Goal: Task Accomplishment & Management: Use online tool/utility

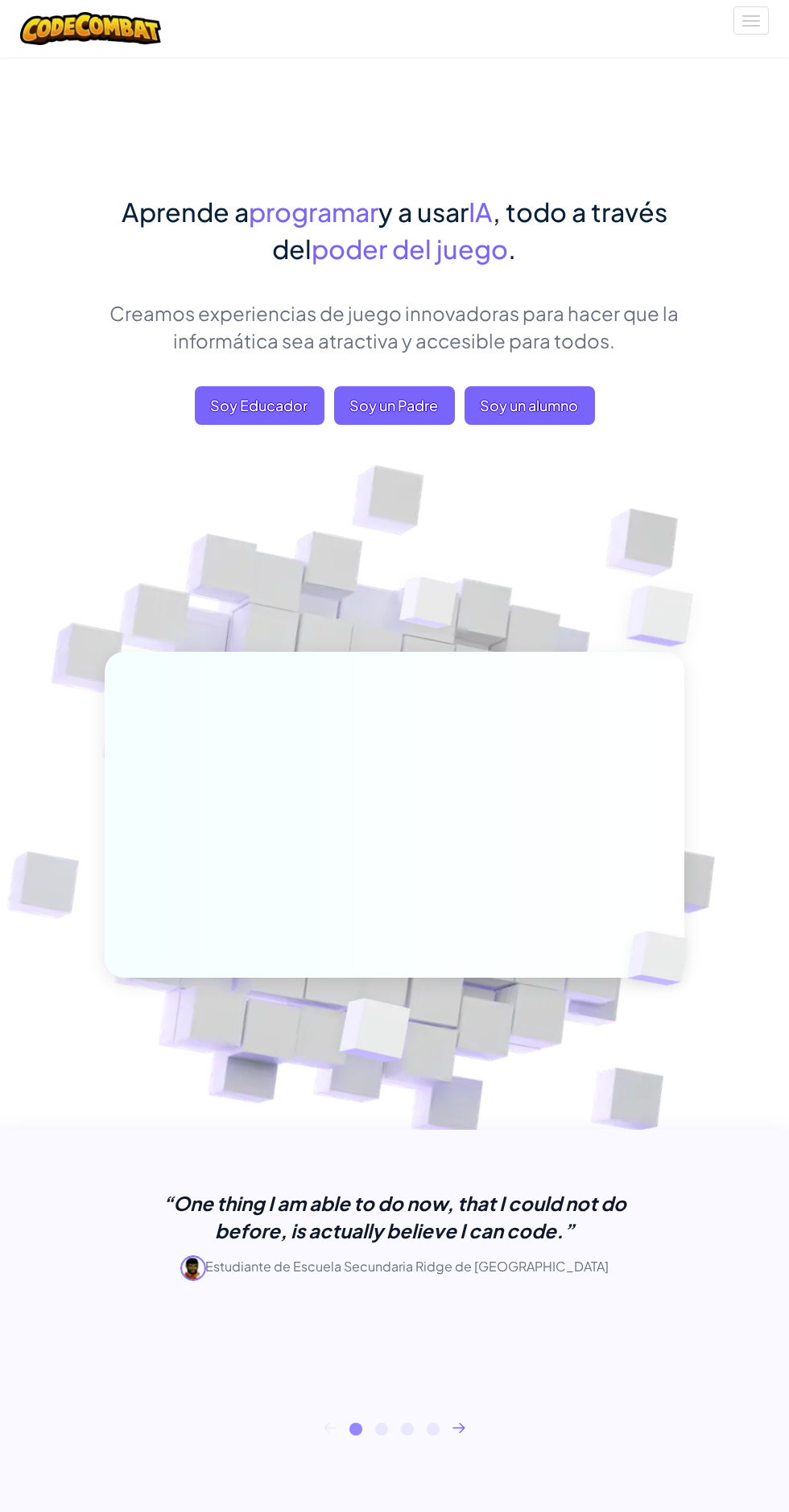
click at [538, 404] on span "Soy un alumno" at bounding box center [529, 405] width 130 height 38
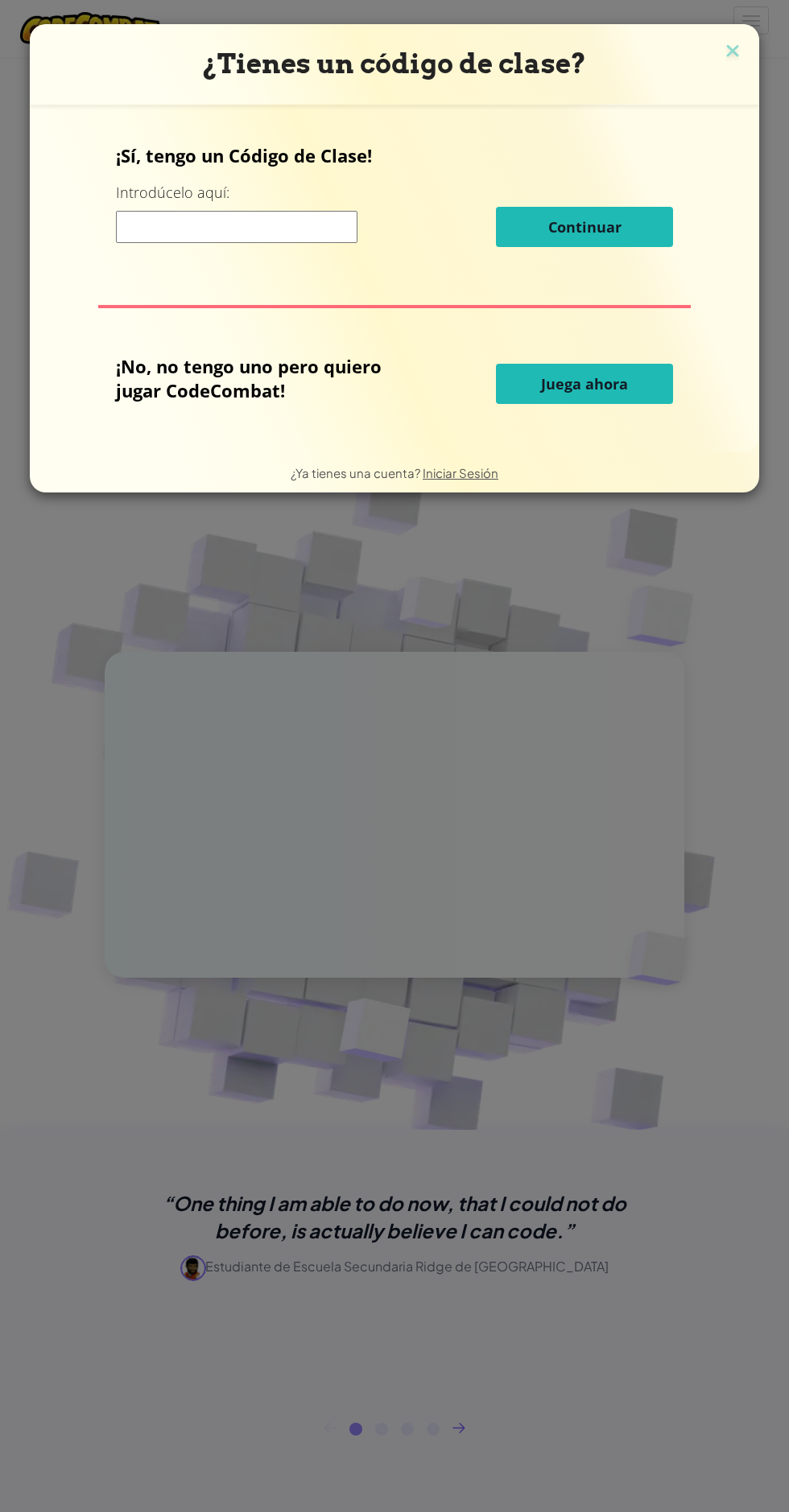
click at [605, 397] on button "Juega ahora" at bounding box center [584, 383] width 177 height 40
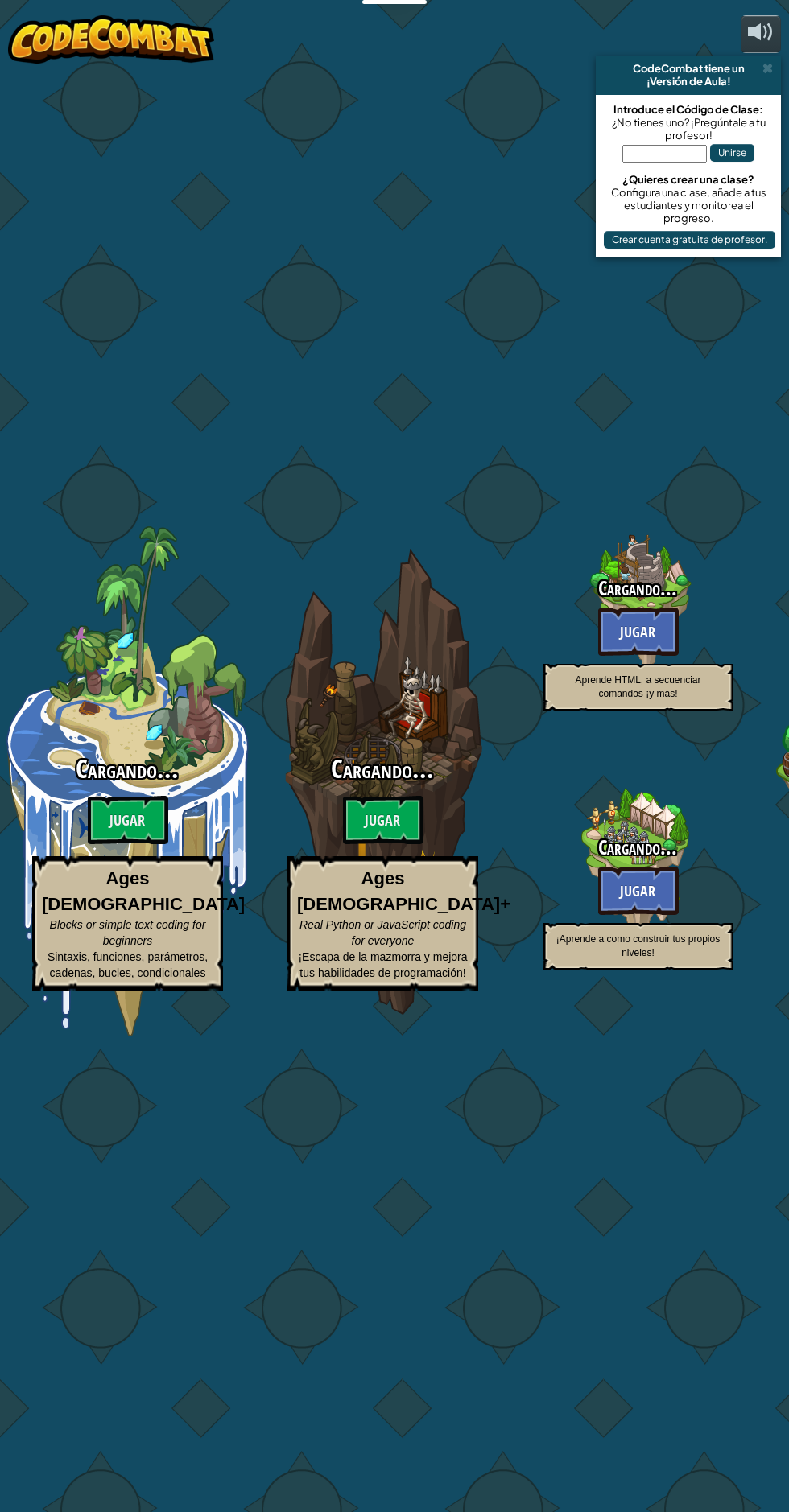
select select "es-ES"
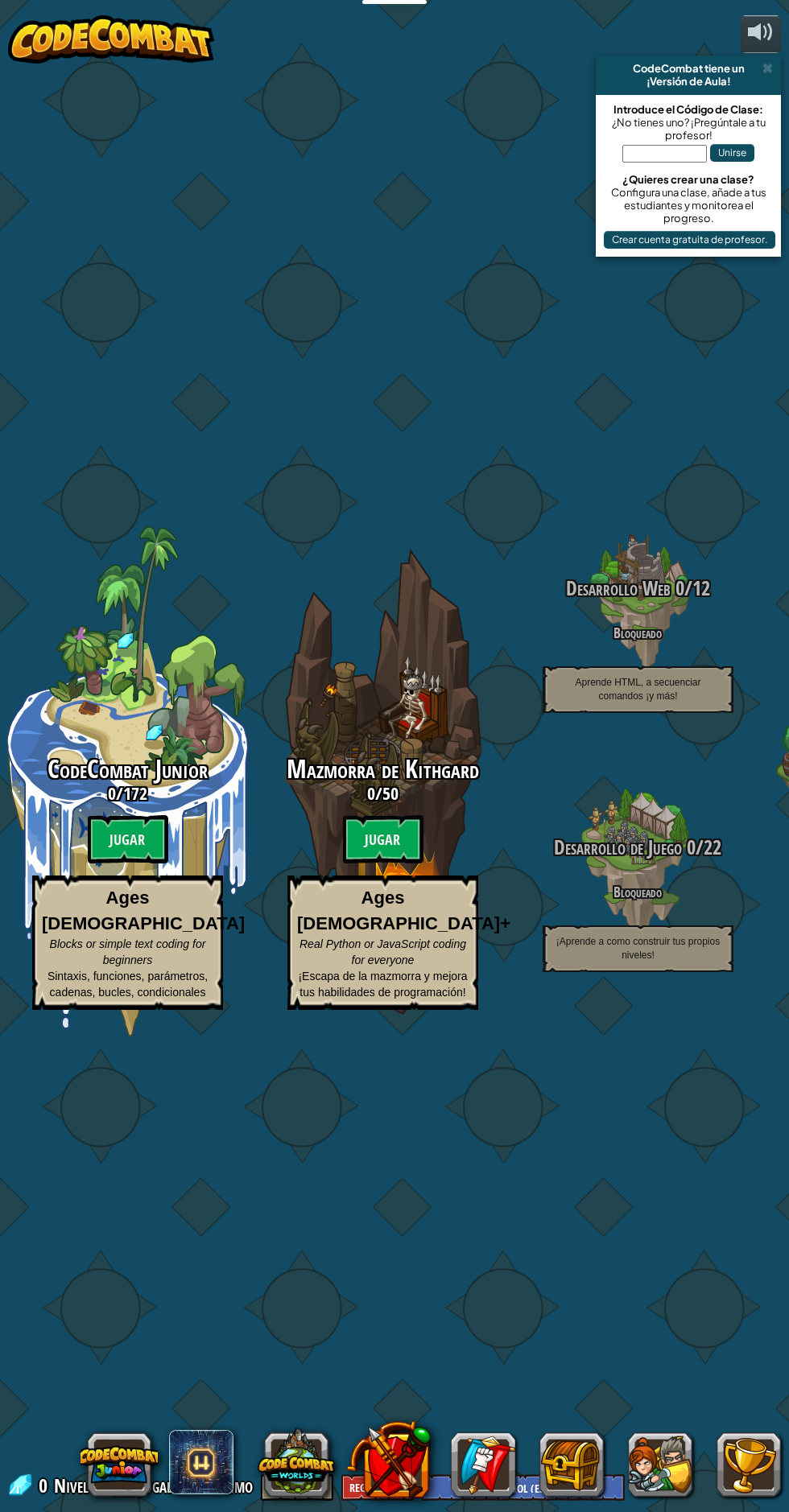
click at [142, 840] on btn "Jugar" at bounding box center [128, 839] width 80 height 48
select select "es-ES"
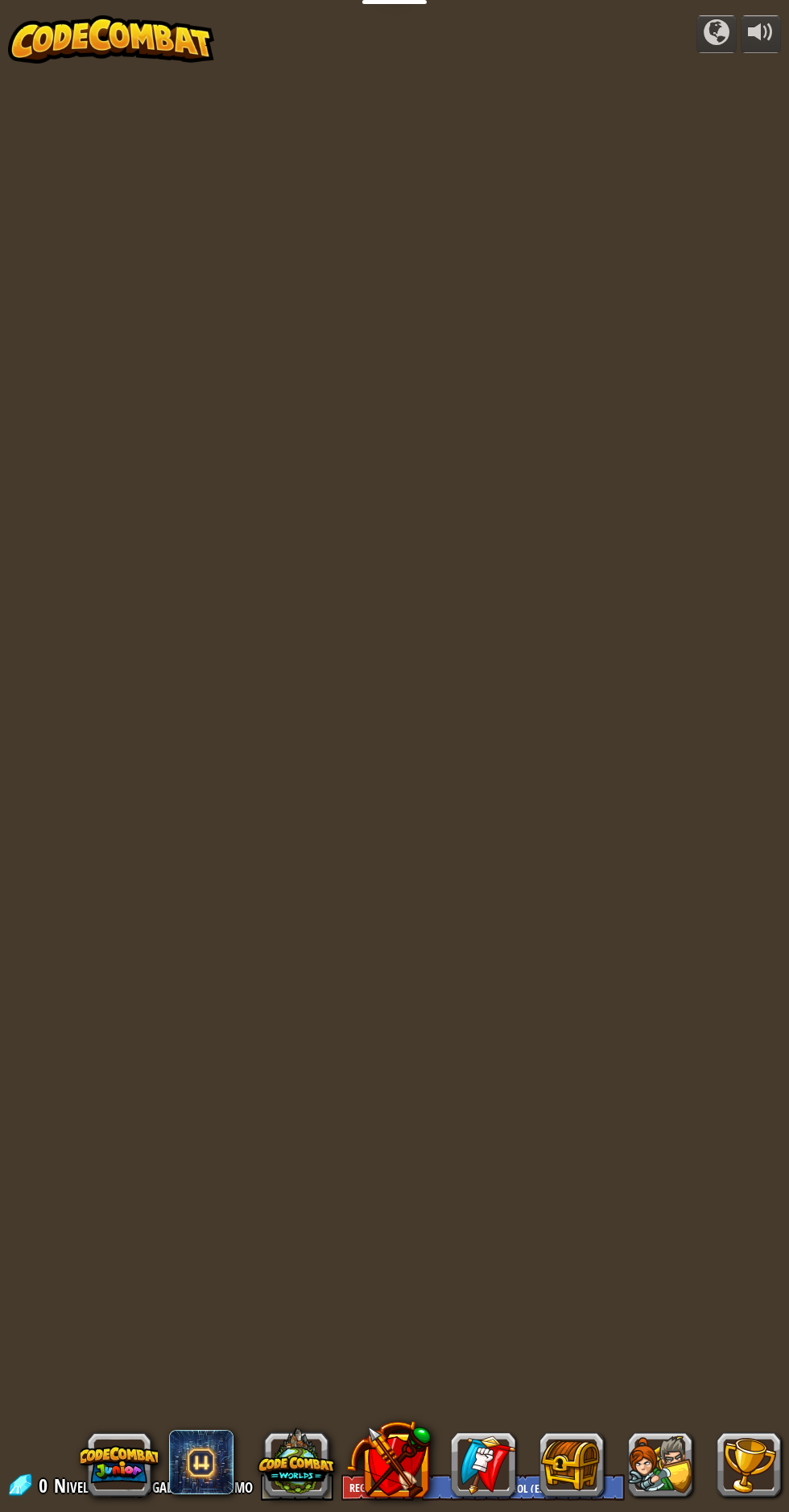
select select "es-ES"
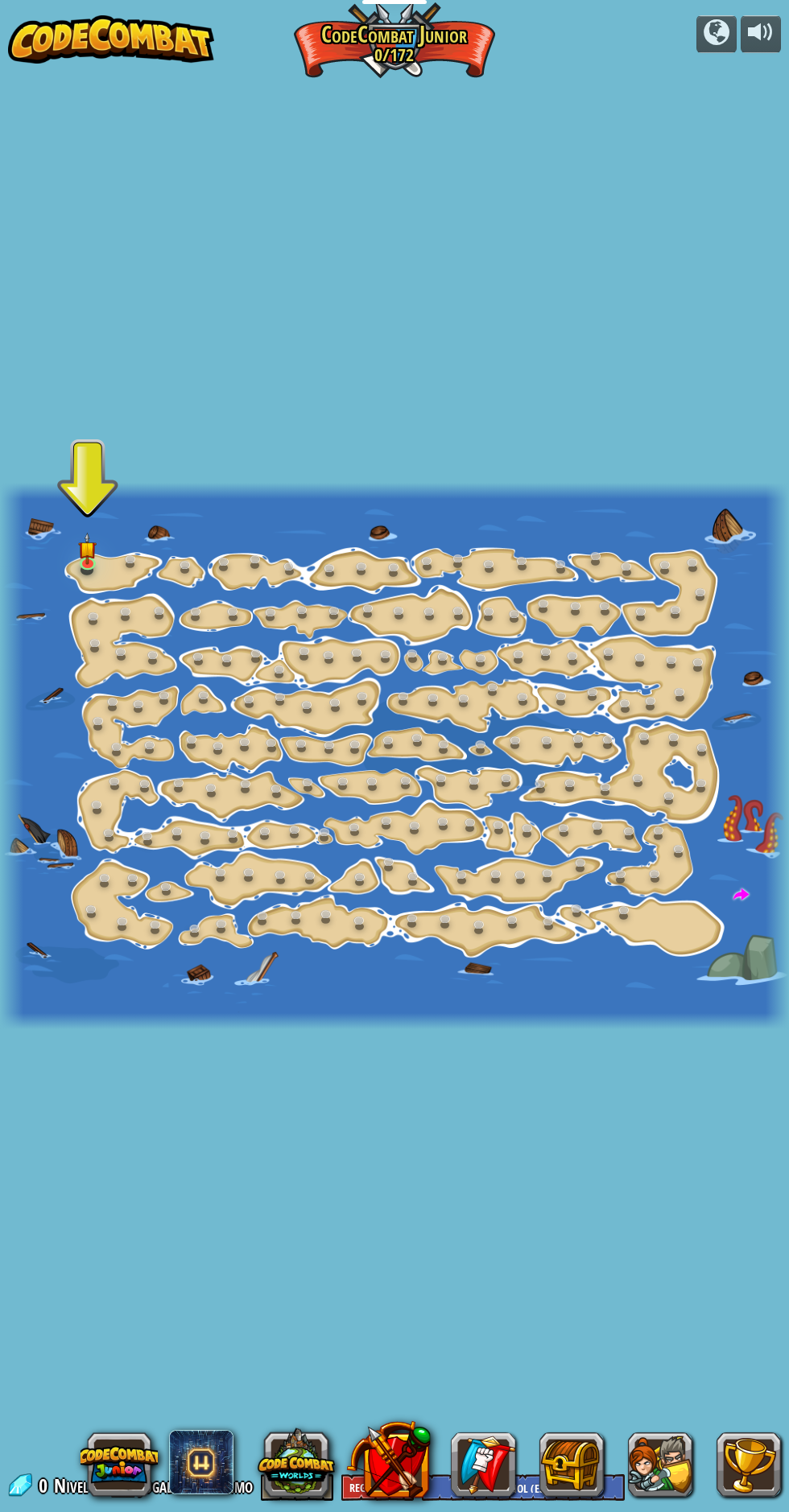
click at [80, 562] on img at bounding box center [87, 549] width 18 height 32
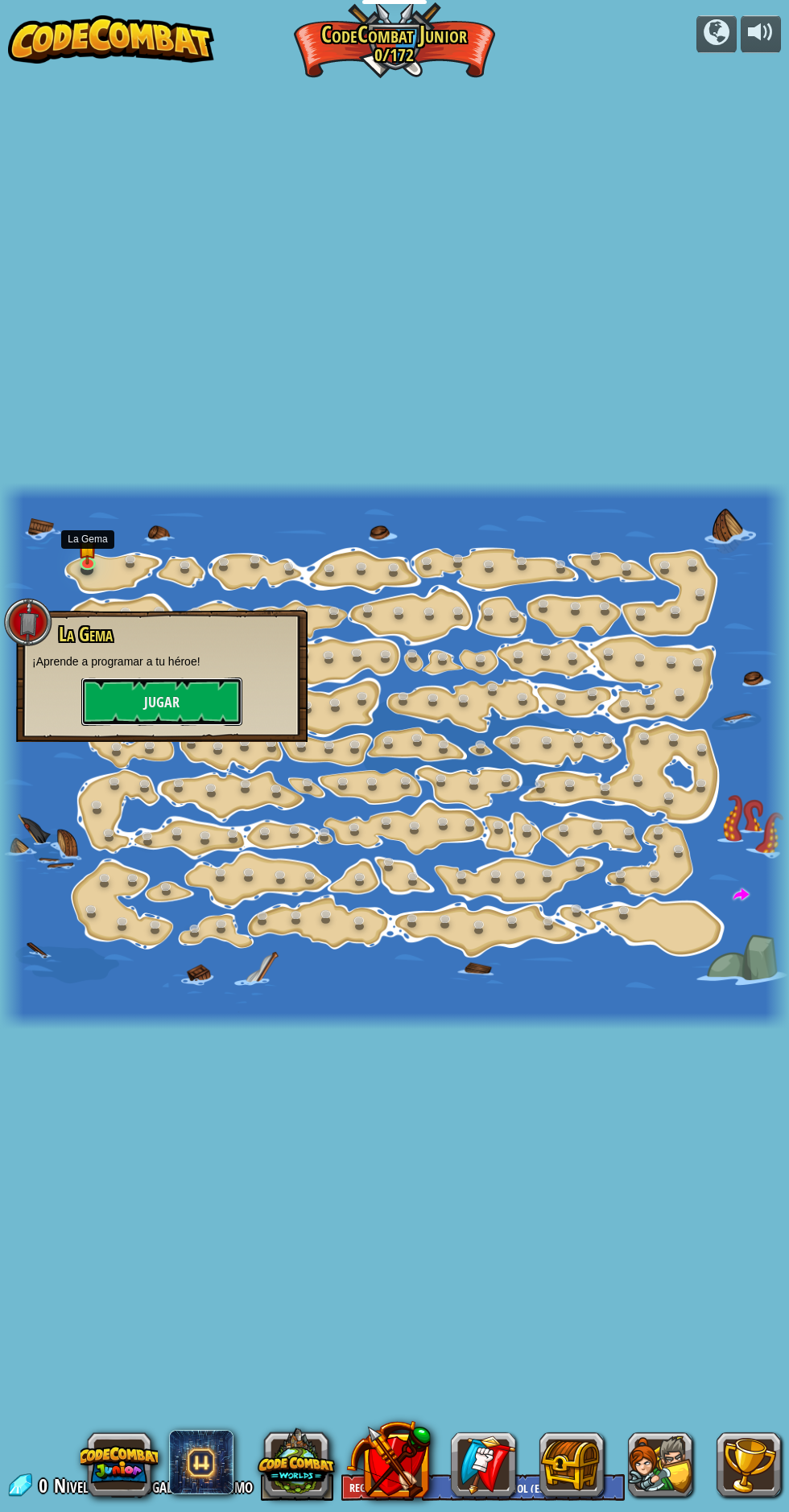
click at [147, 693] on button "Jugar" at bounding box center [162, 701] width 161 height 48
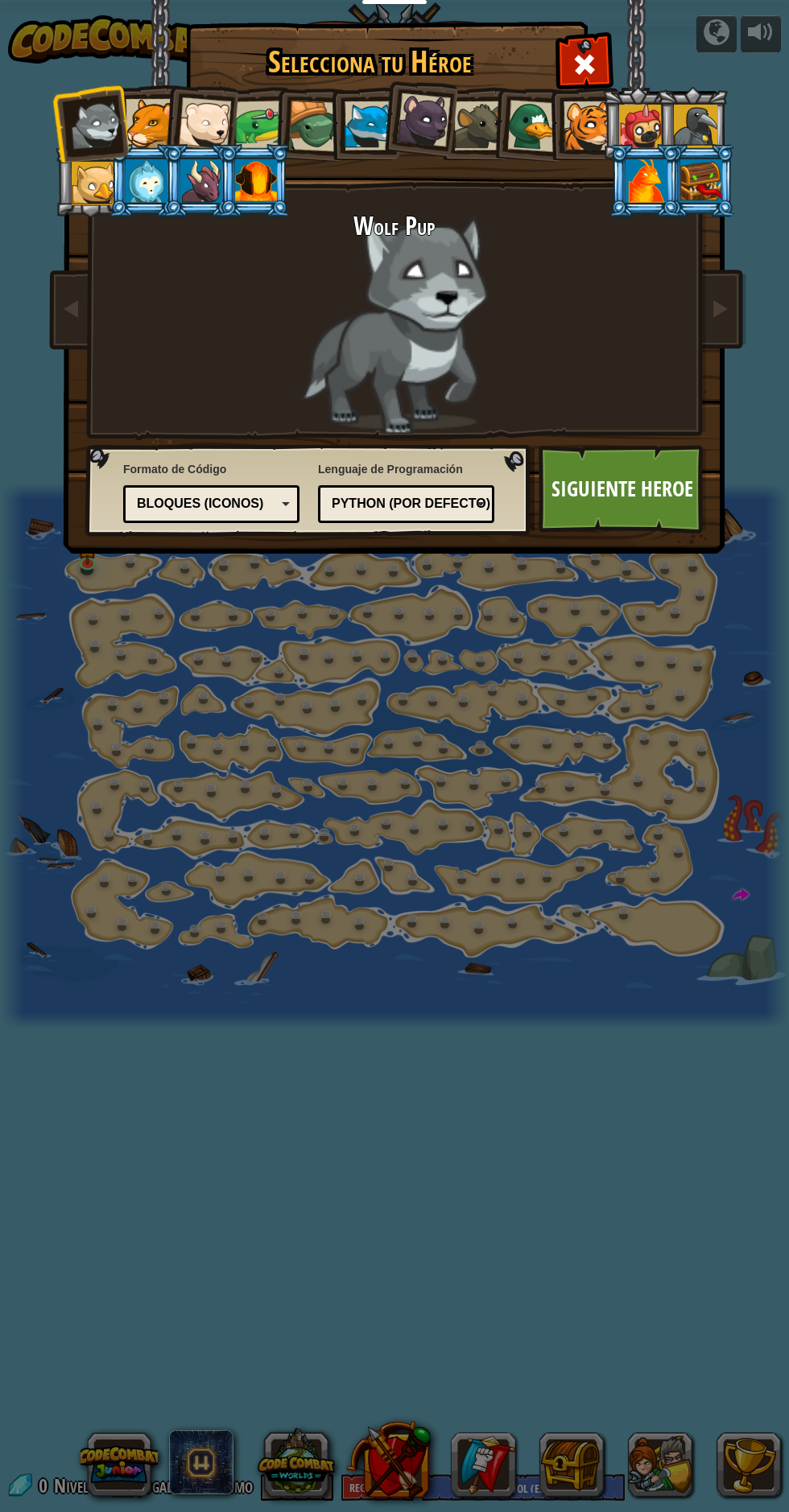
click at [468, 514] on div "Python (Por defecto)" at bounding box center [406, 504] width 156 height 25
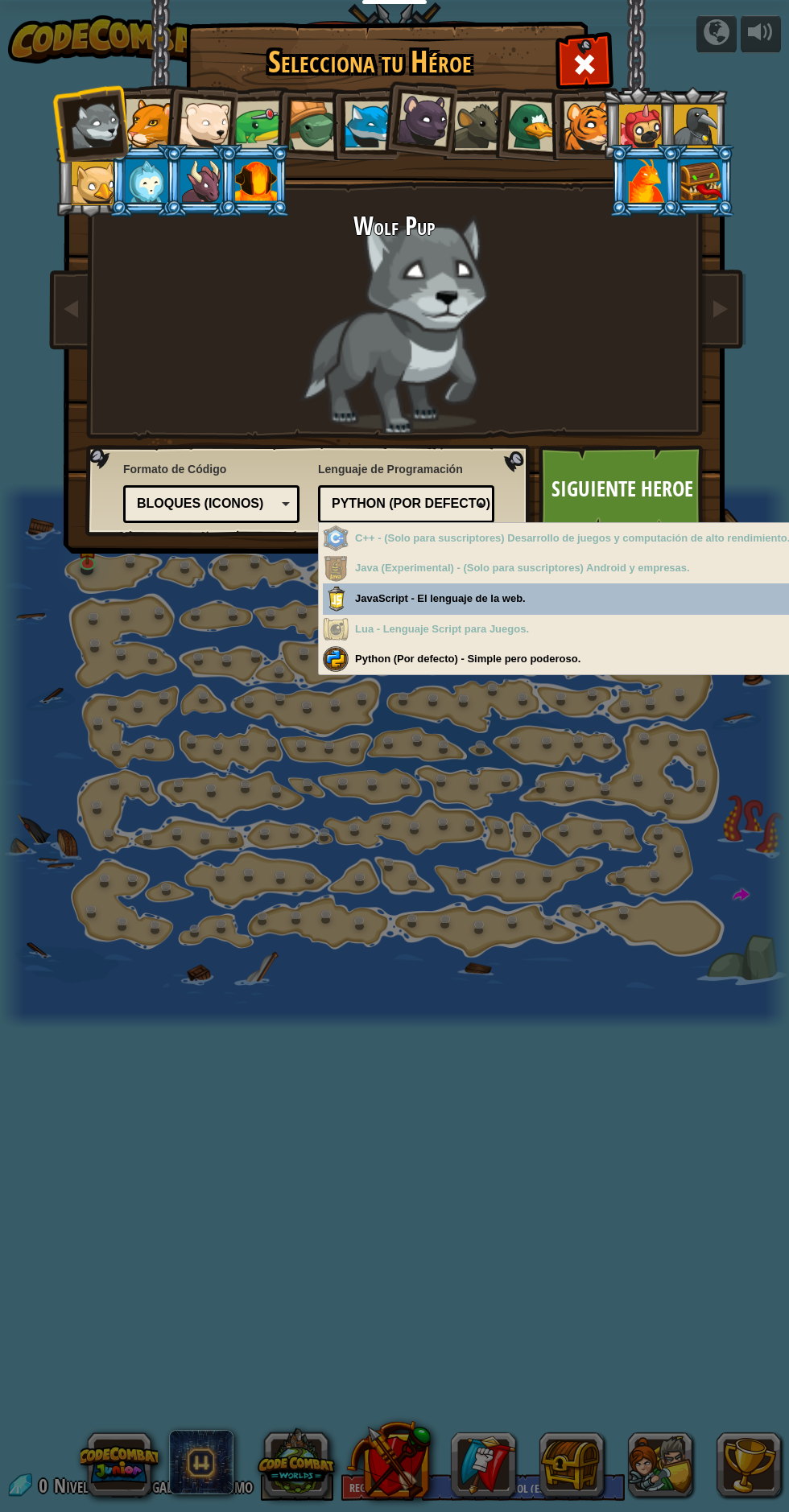
click at [264, 508] on div "Bloques (iconos)" at bounding box center [206, 504] width 139 height 18
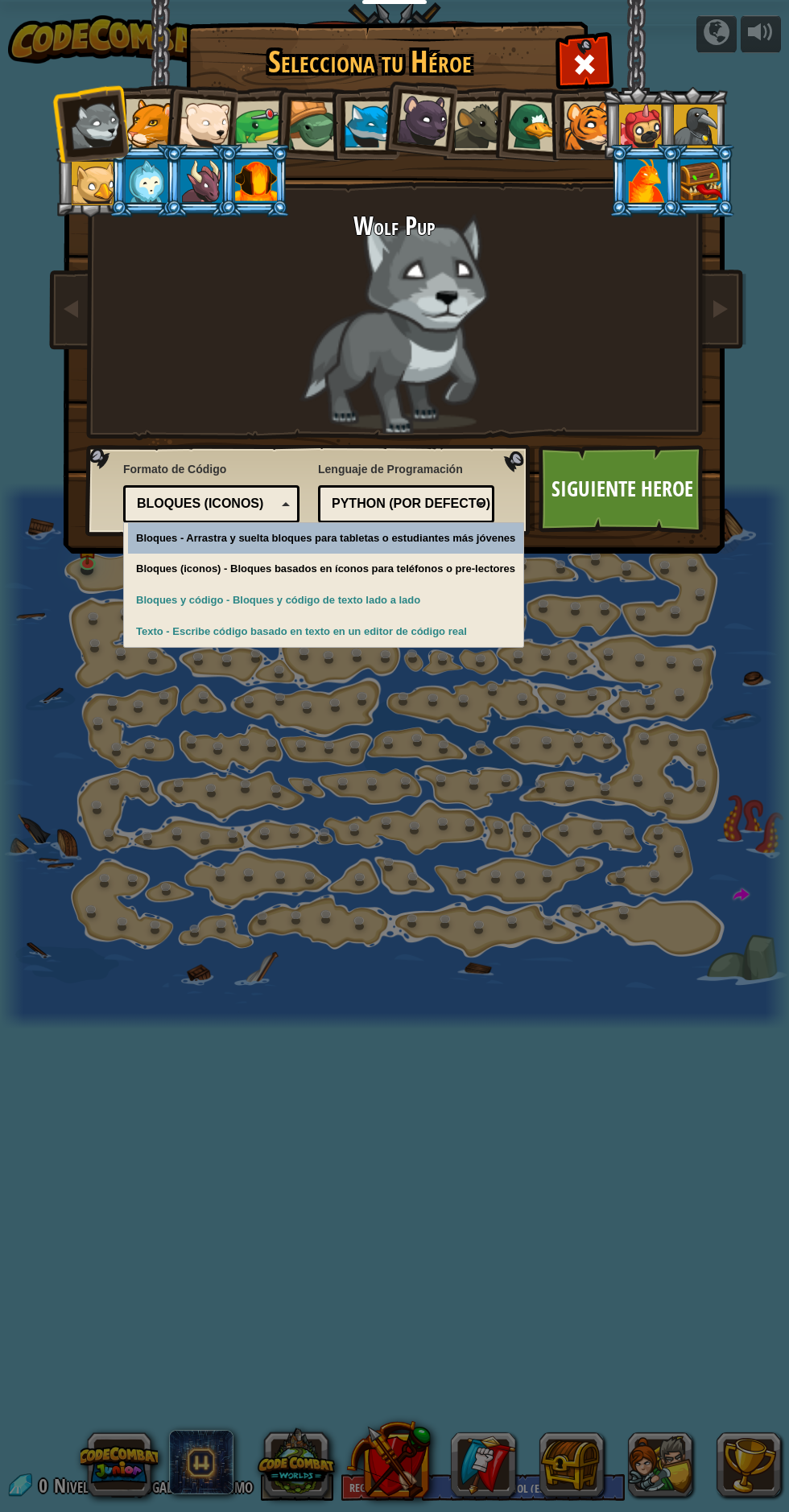
click at [423, 503] on div "Python (Por defecto)" at bounding box center [401, 504] width 139 height 18
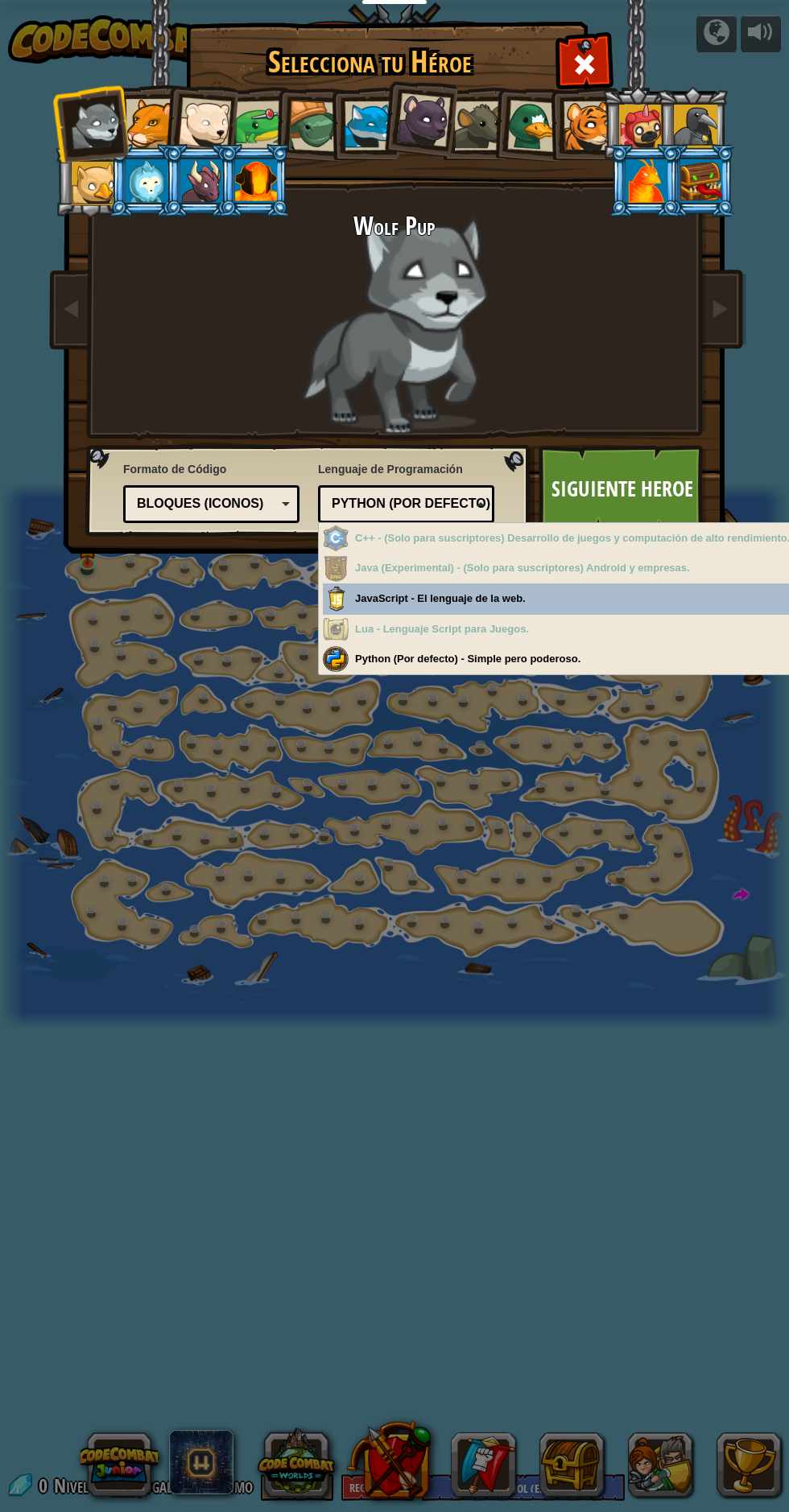
click at [547, 659] on div "Python (Por defecto) - Simple pero poderoso." at bounding box center [559, 659] width 474 height 31
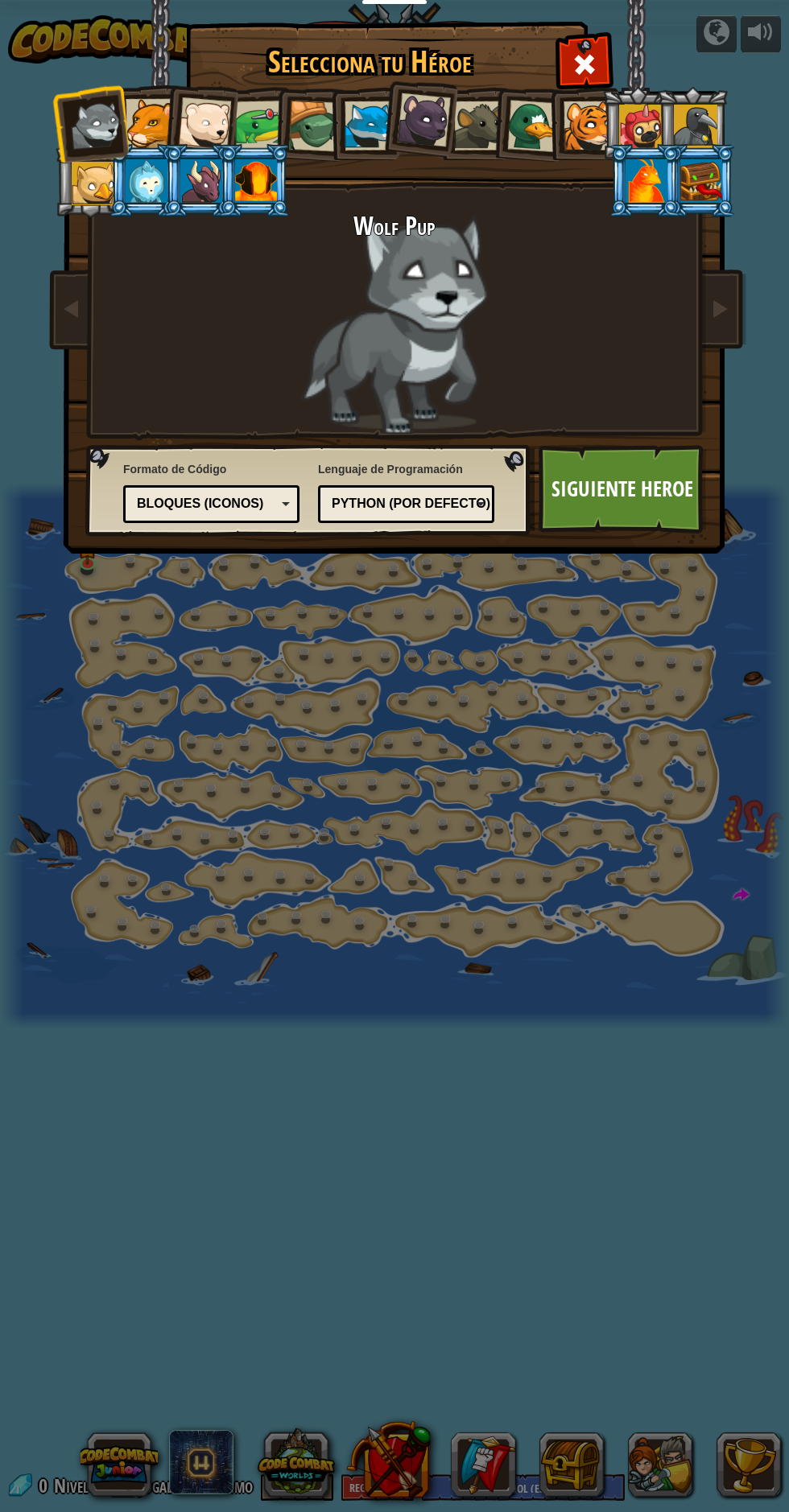
click at [439, 502] on div "Python (Por defecto)" at bounding box center [401, 504] width 139 height 18
click at [626, 500] on link "Siguiente Heroe" at bounding box center [622, 488] width 169 height 88
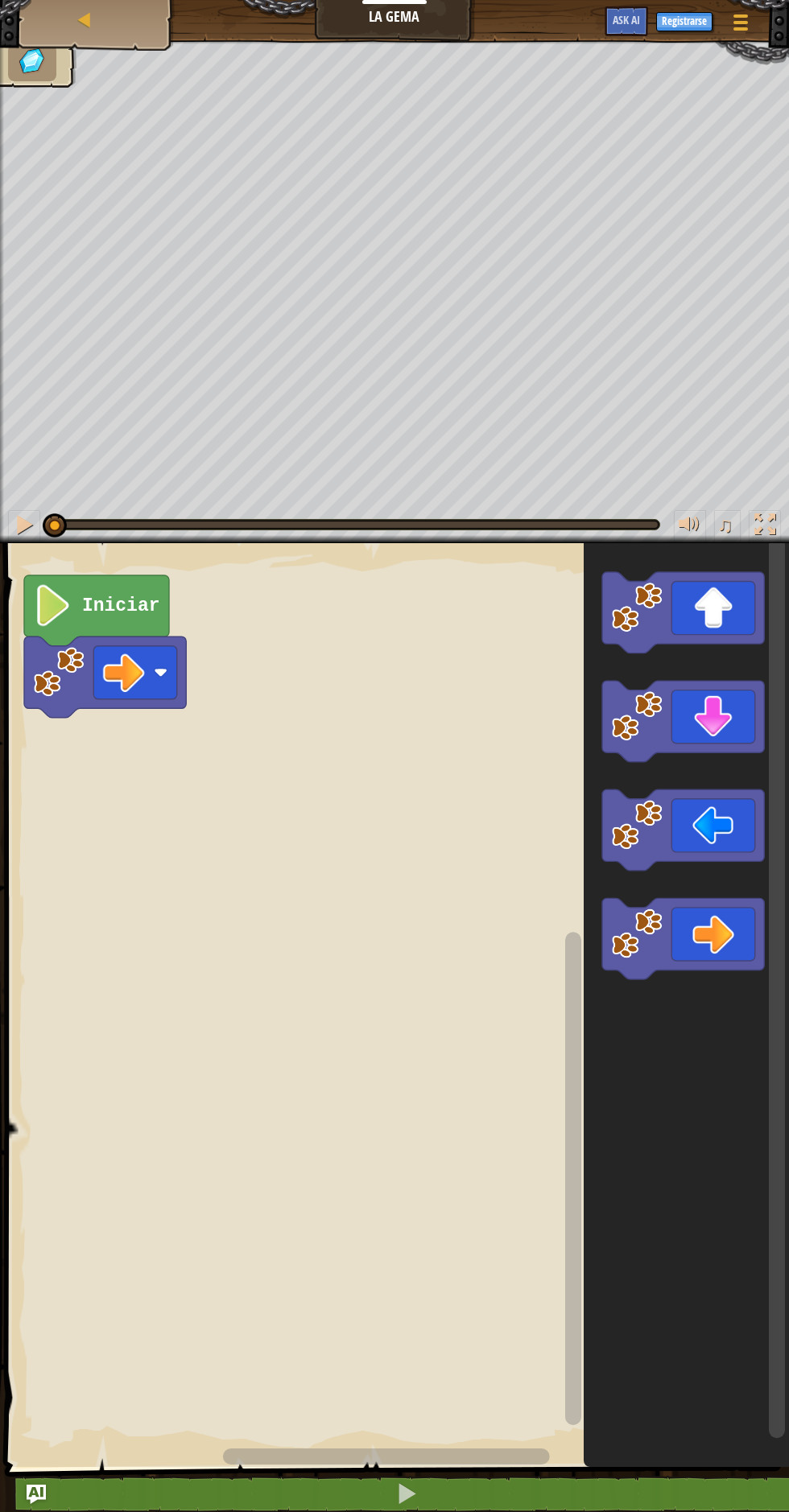
click at [167, 674] on image "Espacio de trabajo de Blockly" at bounding box center [161, 673] width 14 height 14
click at [157, 852] on rect "Espacio de trabajo de Blockly" at bounding box center [394, 1001] width 789 height 932
click at [160, 672] on image "Espacio de trabajo de Blockly" at bounding box center [161, 673] width 14 height 14
click at [138, 862] on rect "Espacio de trabajo de Blockly" at bounding box center [394, 1001] width 789 height 932
click at [125, 609] on text "Iniciar" at bounding box center [121, 606] width 78 height 21
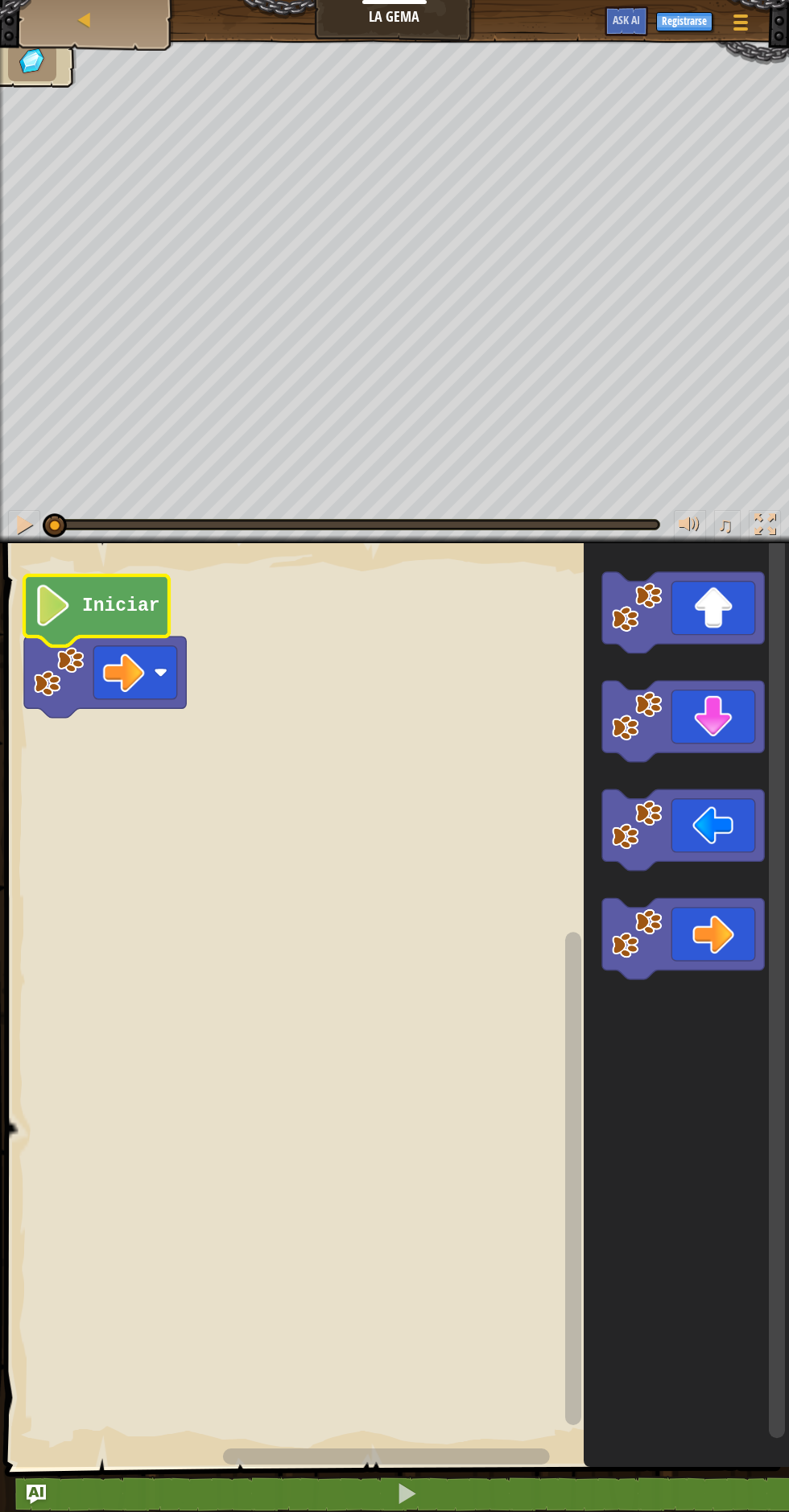
click at [125, 618] on icon "Espacio de trabajo de Blockly" at bounding box center [97, 611] width 145 height 71
click at [160, 672] on image "Espacio de trabajo de Blockly" at bounding box center [161, 673] width 14 height 14
click at [152, 754] on rect "Espacio de trabajo de Blockly" at bounding box center [394, 1001] width 789 height 932
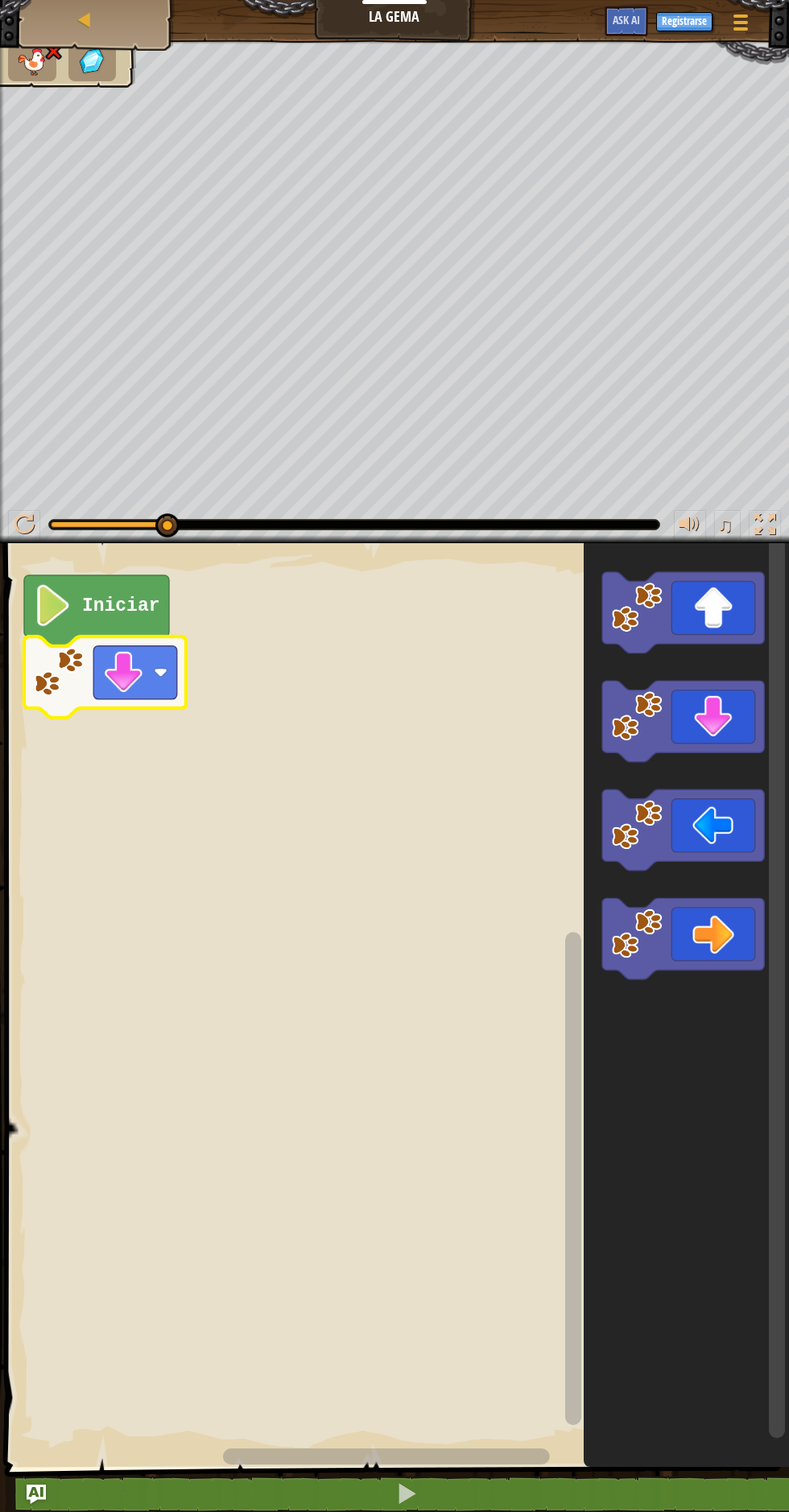
click at [147, 680] on rect "Espacio de trabajo de Blockly" at bounding box center [135, 672] width 84 height 53
click at [138, 731] on rect "Espacio de trabajo de Blockly" at bounding box center [394, 1001] width 789 height 932
click at [149, 701] on icon "Espacio de trabajo de Blockly" at bounding box center [105, 677] width 162 height 81
click at [143, 689] on image "Espacio de trabajo de Blockly" at bounding box center [124, 673] width 42 height 42
click at [160, 845] on rect "Espacio de trabajo de Blockly" at bounding box center [394, 1001] width 789 height 932
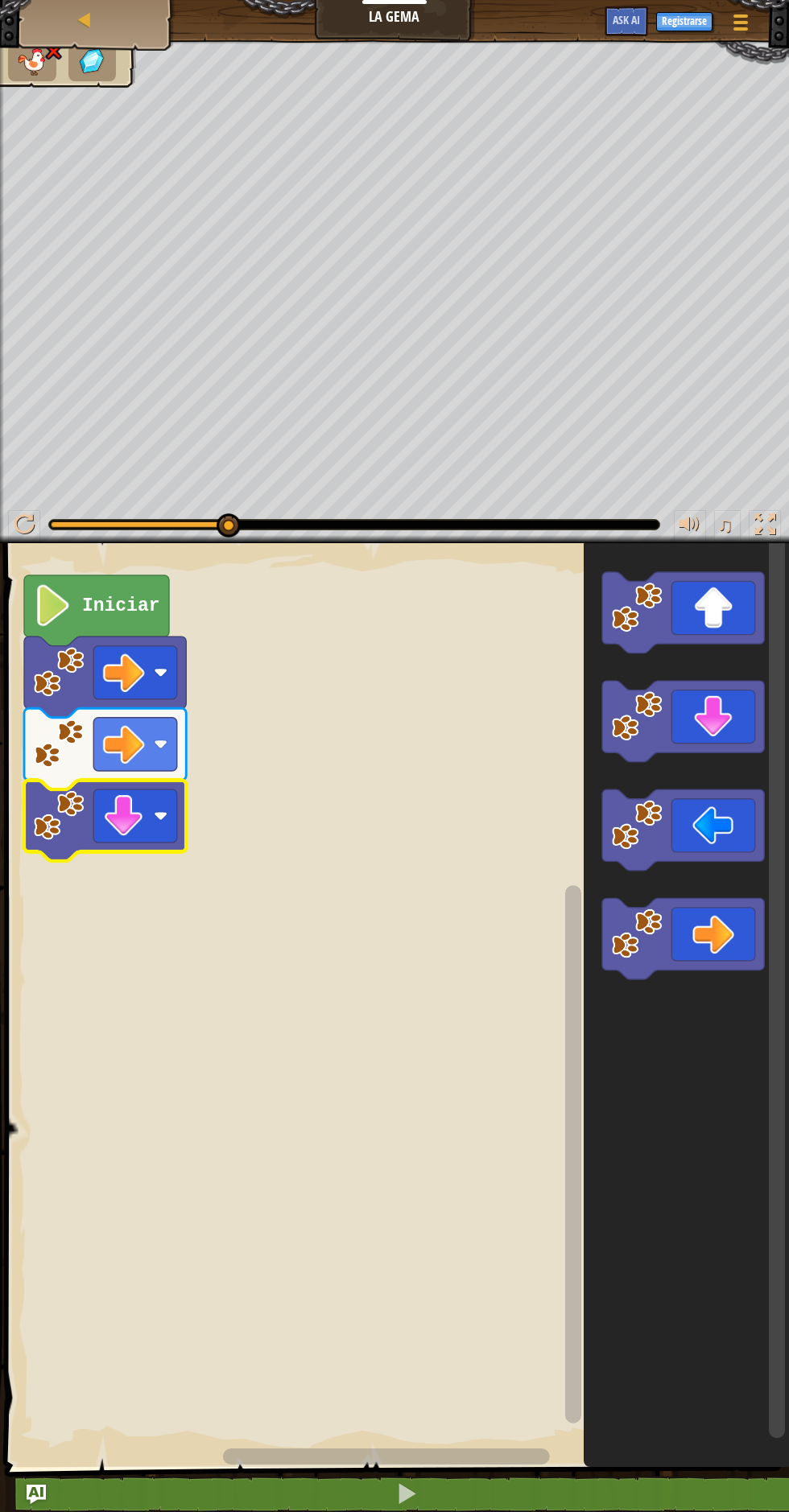
click at [150, 838] on rect "Espacio de trabajo de Blockly" at bounding box center [135, 816] width 84 height 53
click at [147, 917] on rect "Espacio de trabajo de Blockly" at bounding box center [394, 1001] width 789 height 932
click at [119, 602] on text "Iniciar" at bounding box center [121, 606] width 78 height 21
click at [114, 617] on icon "Espacio de trabajo de Blockly" at bounding box center [97, 611] width 145 height 71
click at [46, 514] on div "♫" at bounding box center [394, 520] width 789 height 48
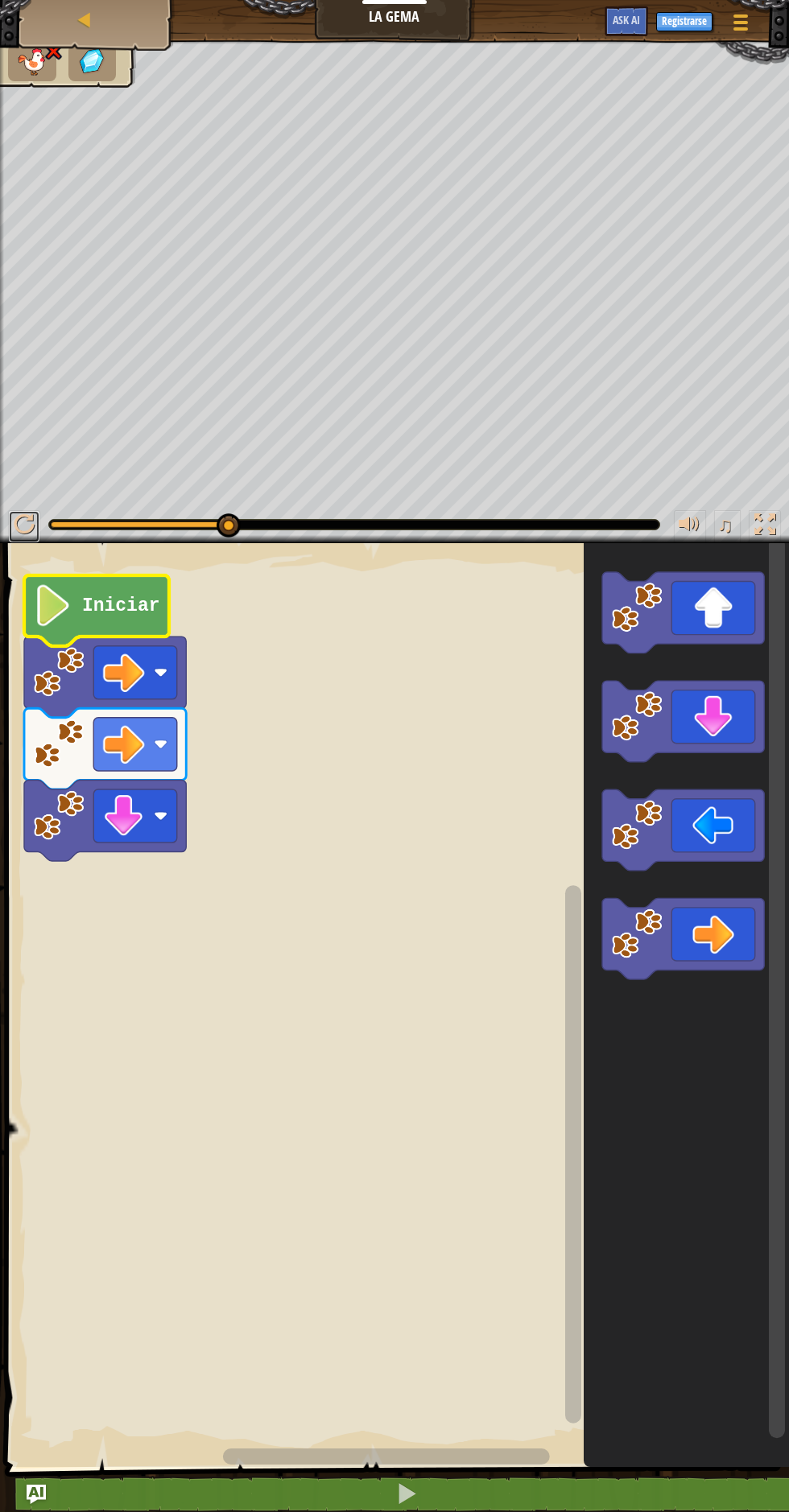
click at [38, 511] on button at bounding box center [24, 527] width 32 height 33
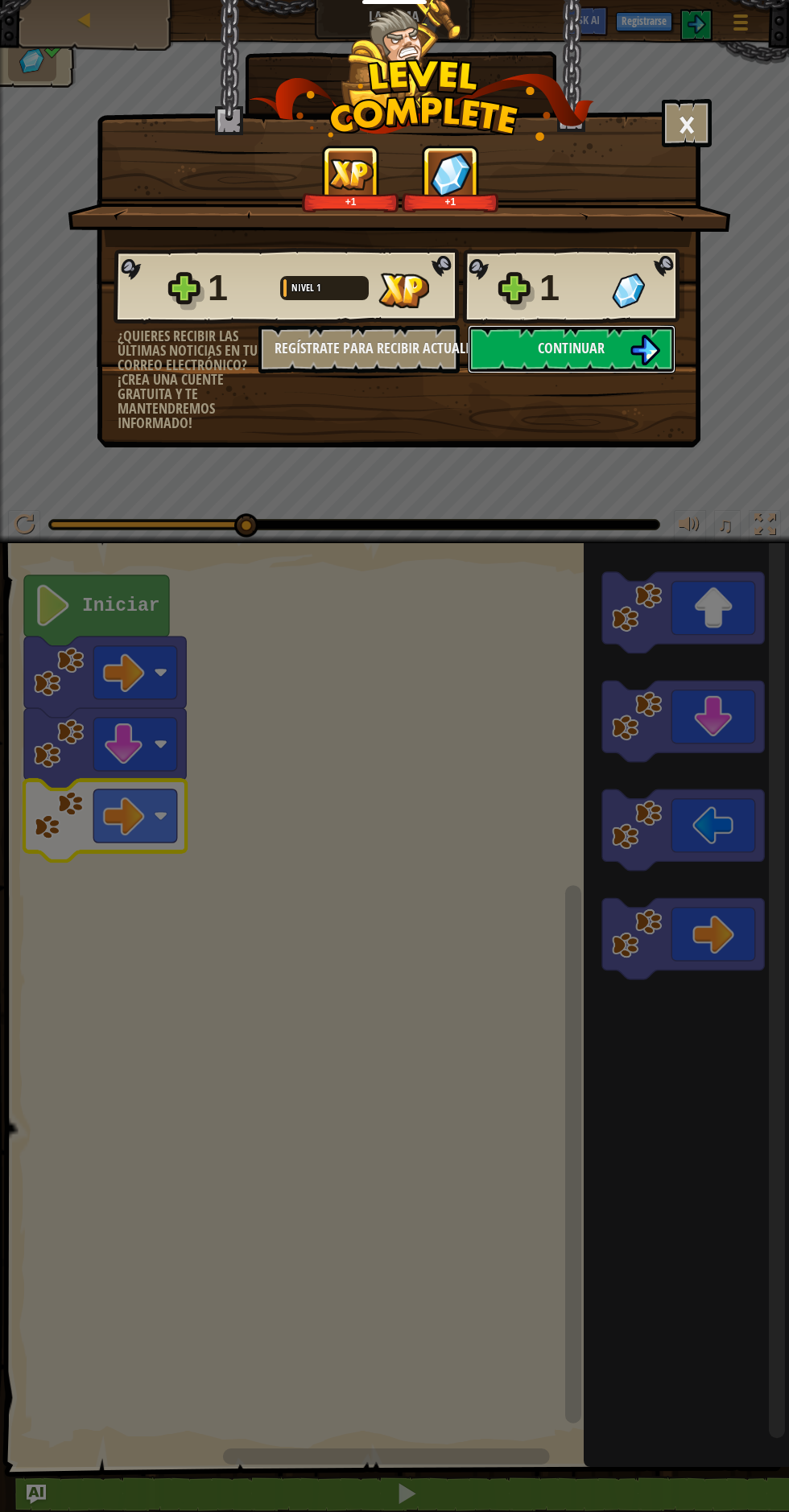
click at [599, 362] on button "Continuar" at bounding box center [571, 349] width 208 height 48
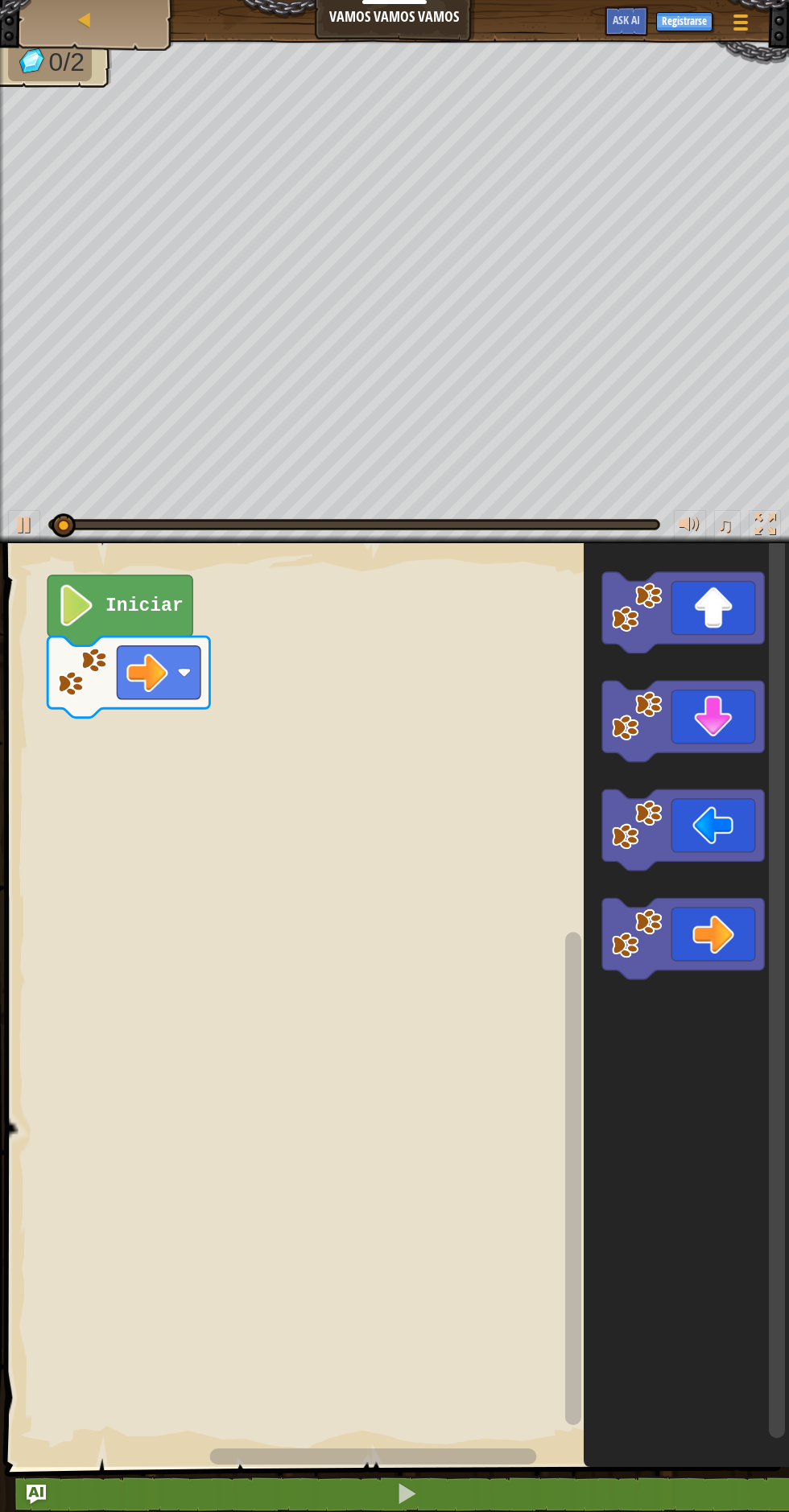
click at [114, 678] on icon "Espacio de trabajo de Blockly" at bounding box center [128, 677] width 162 height 81
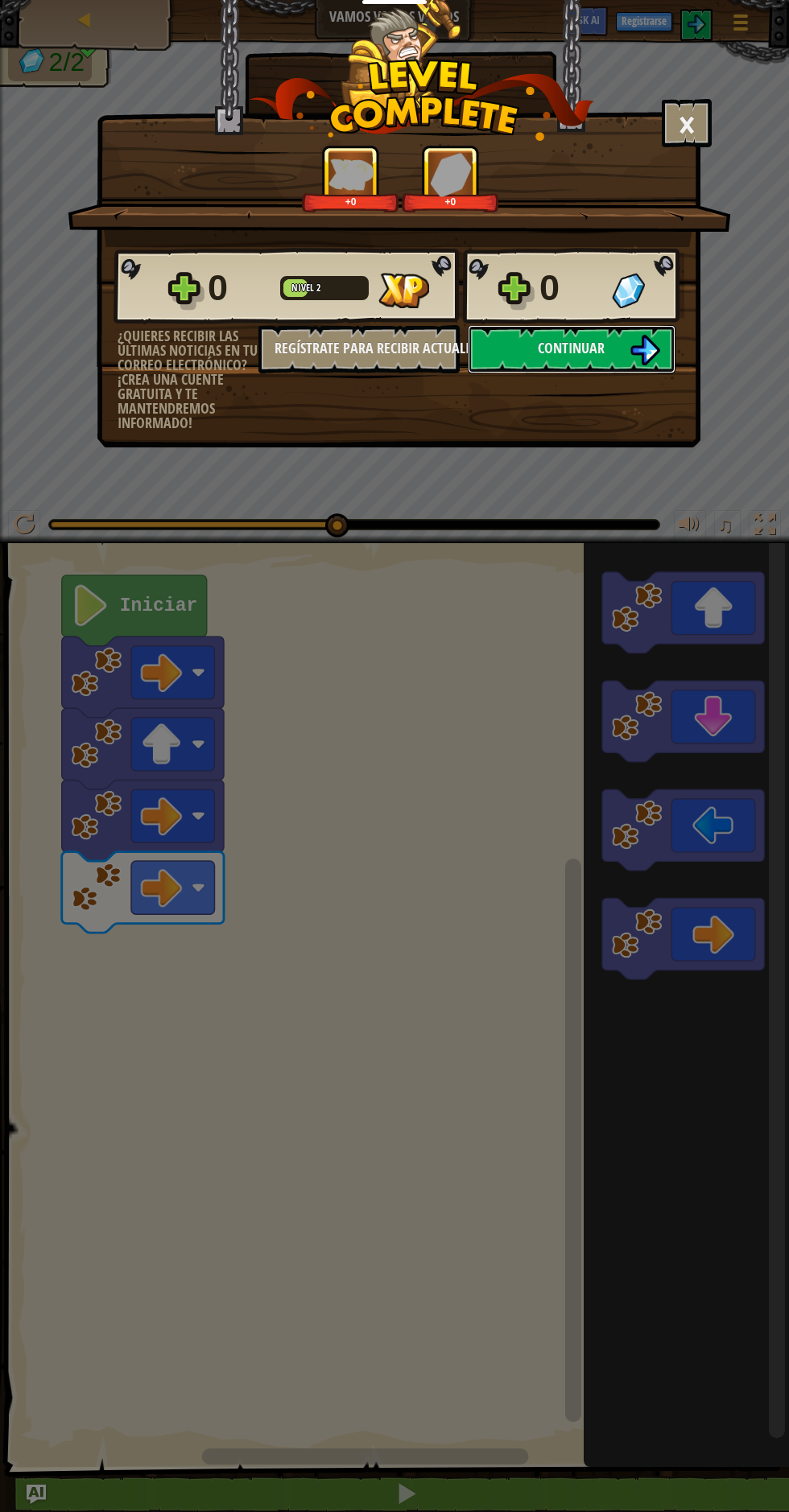
click at [542, 352] on span "Continuar" at bounding box center [571, 348] width 66 height 20
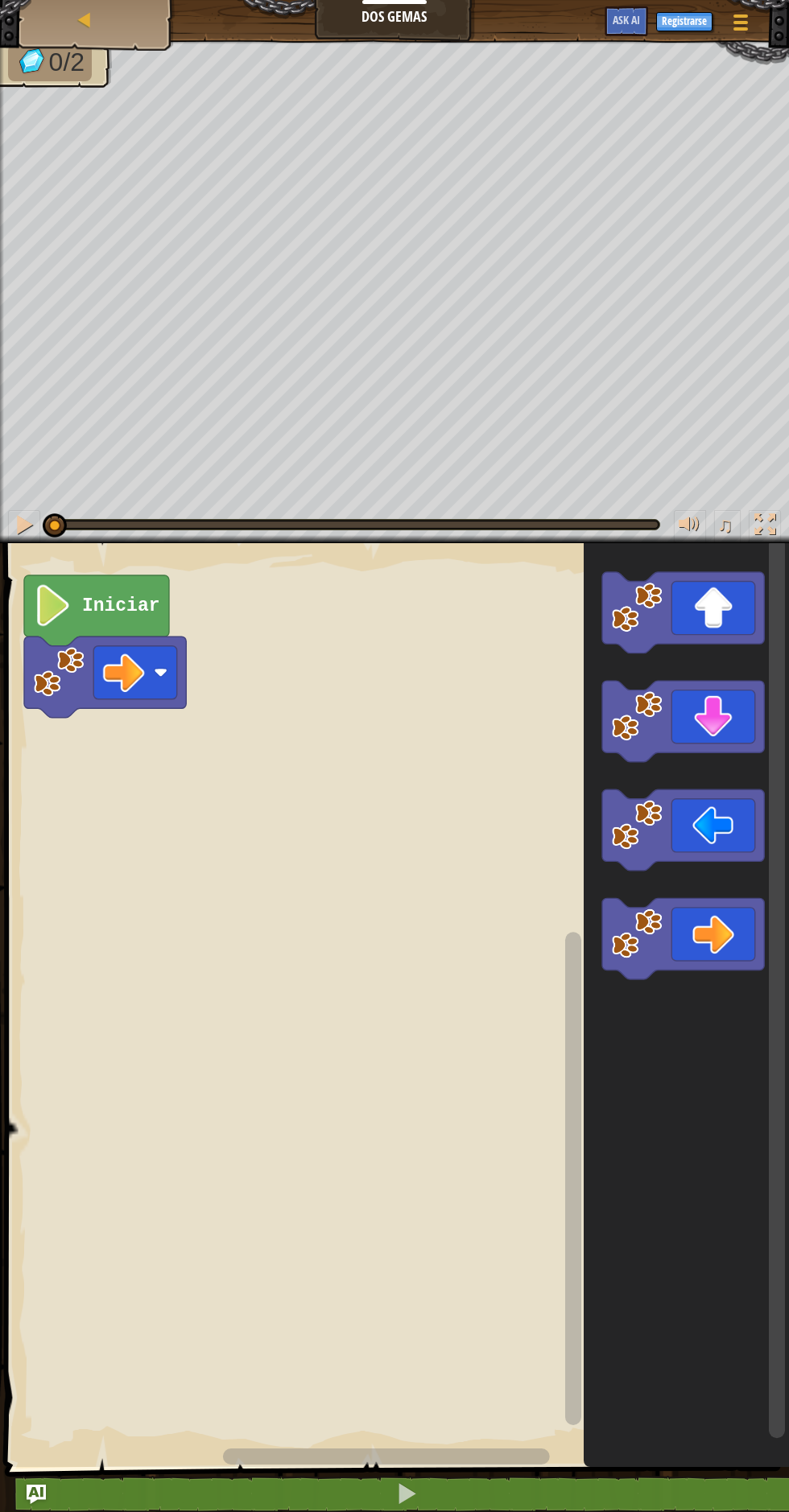
click at [68, 675] on image "Espacio de trabajo de Blockly" at bounding box center [59, 672] width 51 height 51
click at [90, 598] on text "Iniciar" at bounding box center [121, 606] width 78 height 21
click at [71, 605] on image "Espacio de trabajo de Blockly" at bounding box center [53, 605] width 39 height 42
click at [98, 688] on rect "Espacio de trabajo de Blockly" at bounding box center [135, 672] width 84 height 53
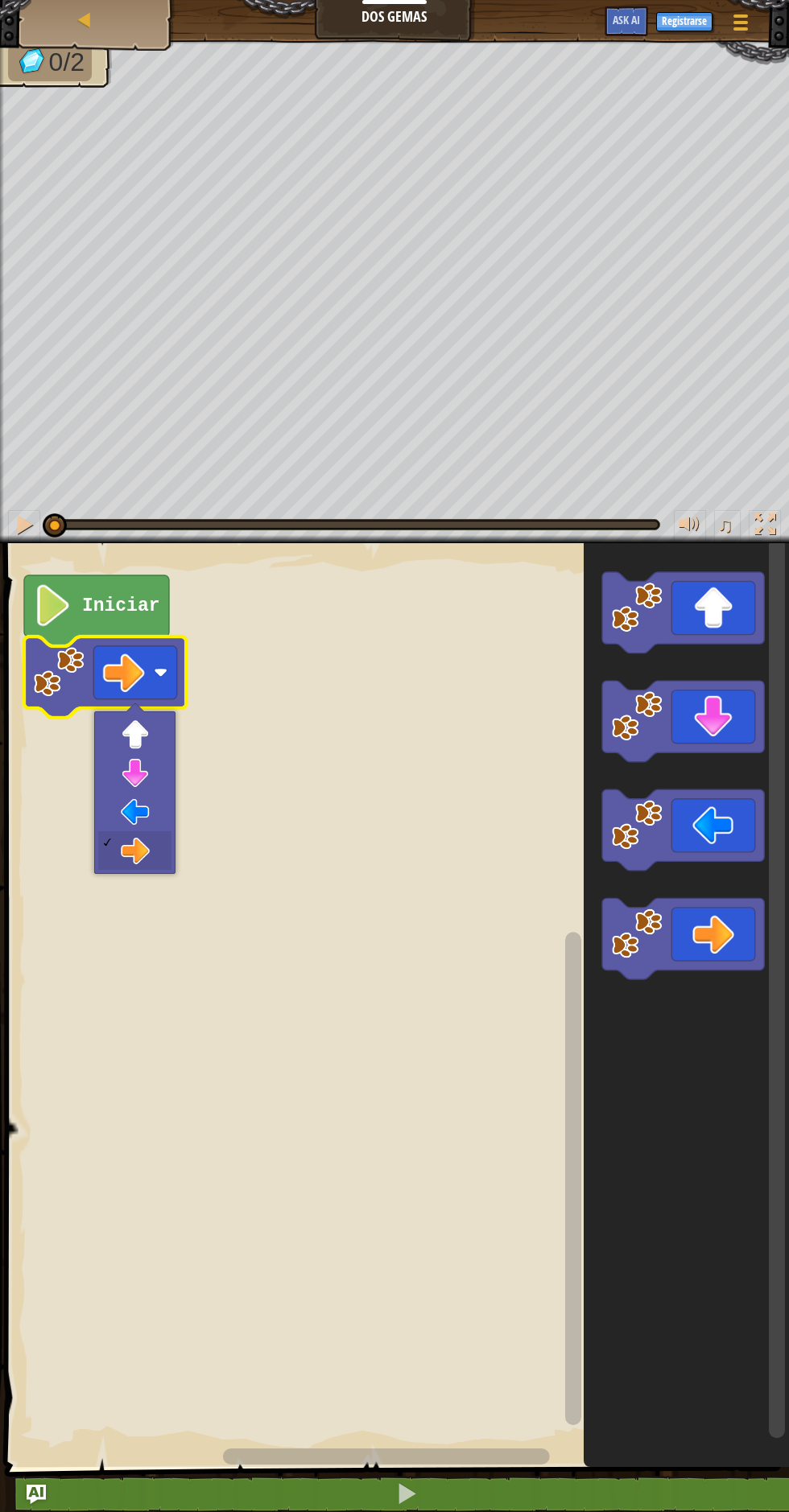
click at [118, 872] on div at bounding box center [135, 792] width 81 height 162
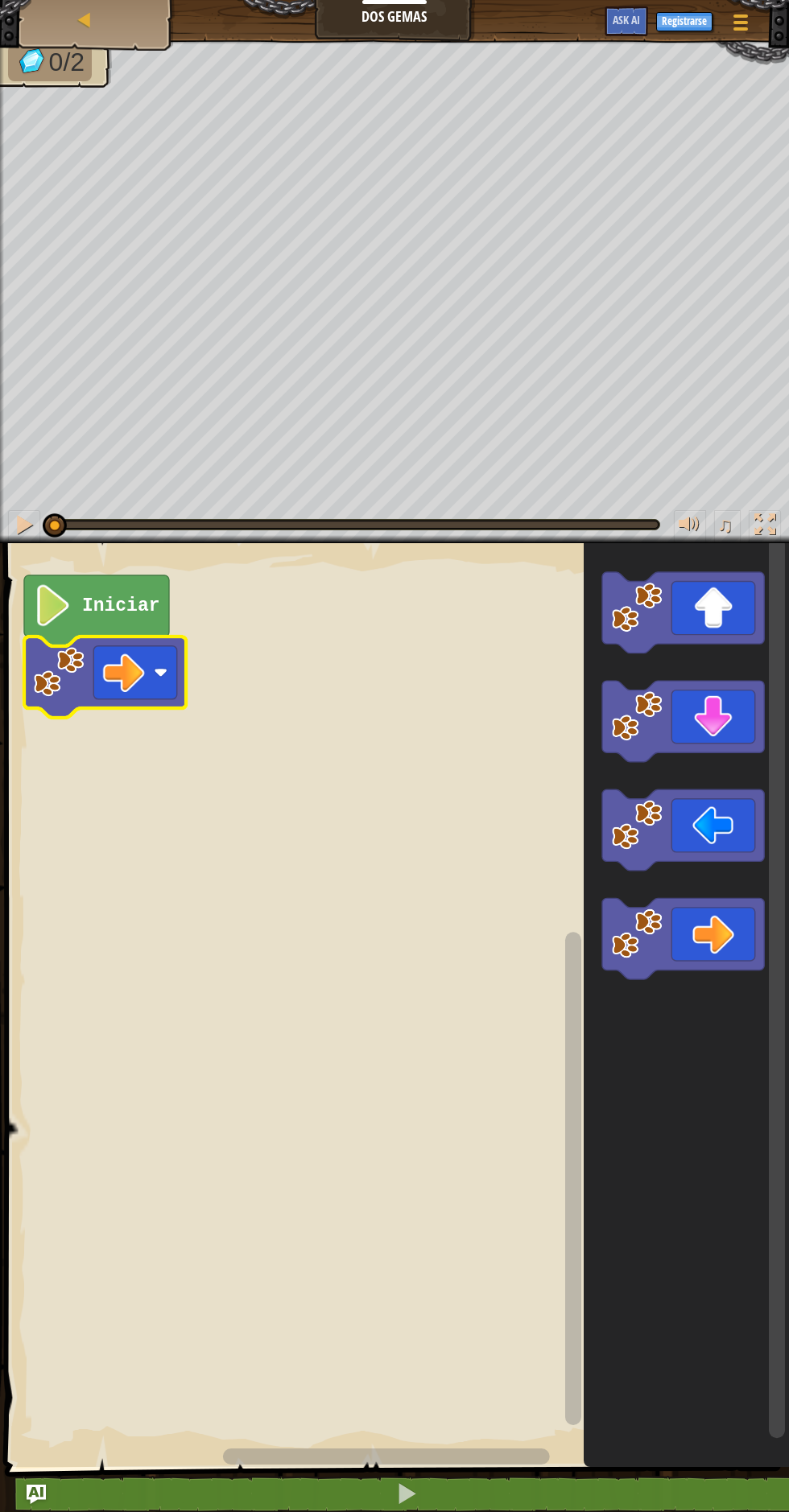
click at [120, 860] on rect "Espacio de trabajo de Blockly" at bounding box center [394, 1001] width 789 height 932
click at [128, 684] on image "Espacio de trabajo de Blockly" at bounding box center [124, 673] width 42 height 42
click at [119, 845] on rect "Espacio de trabajo de Blockly" at bounding box center [394, 1001] width 789 height 932
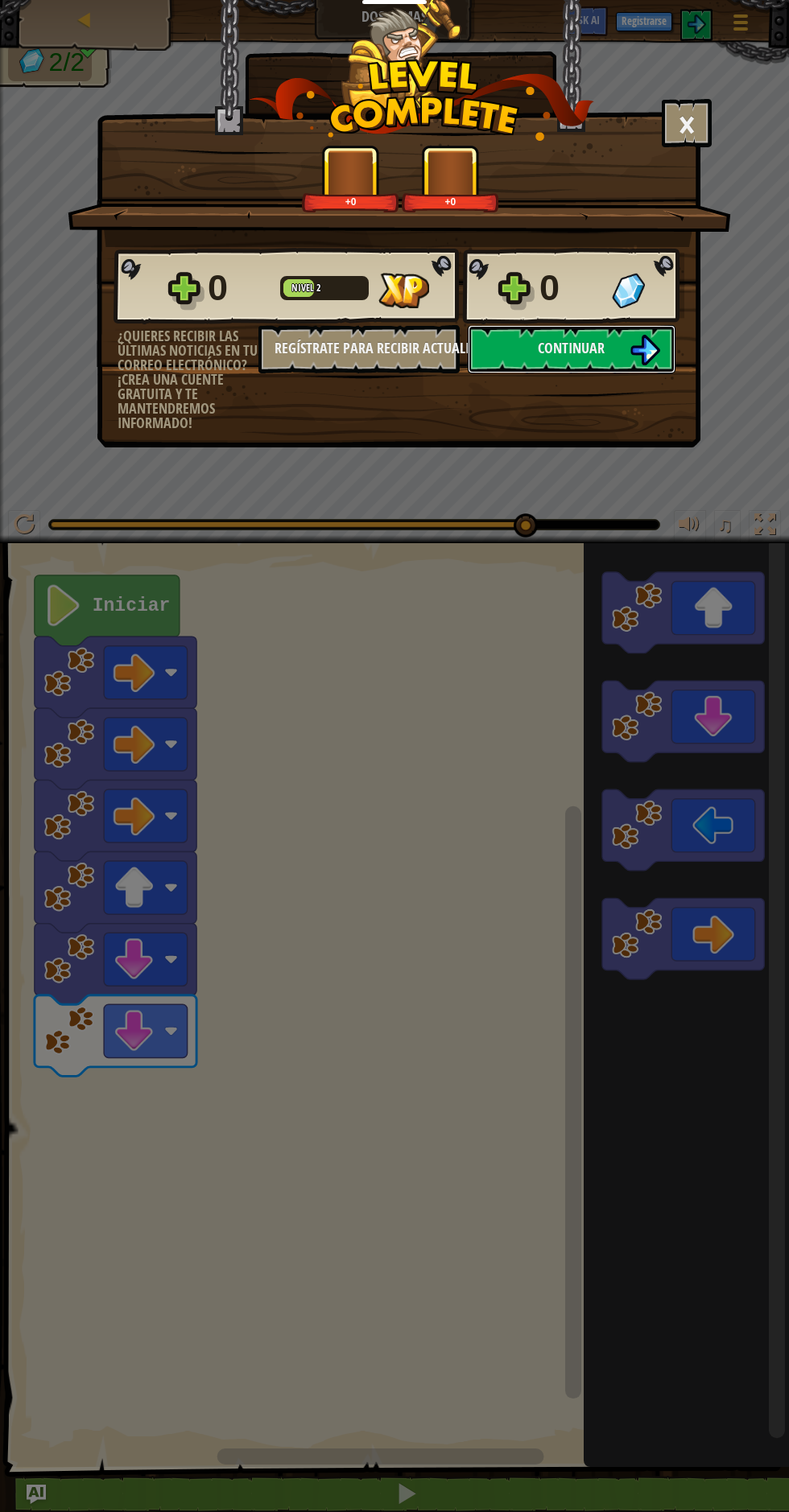
click at [590, 355] on span "Continuar" at bounding box center [571, 348] width 66 height 20
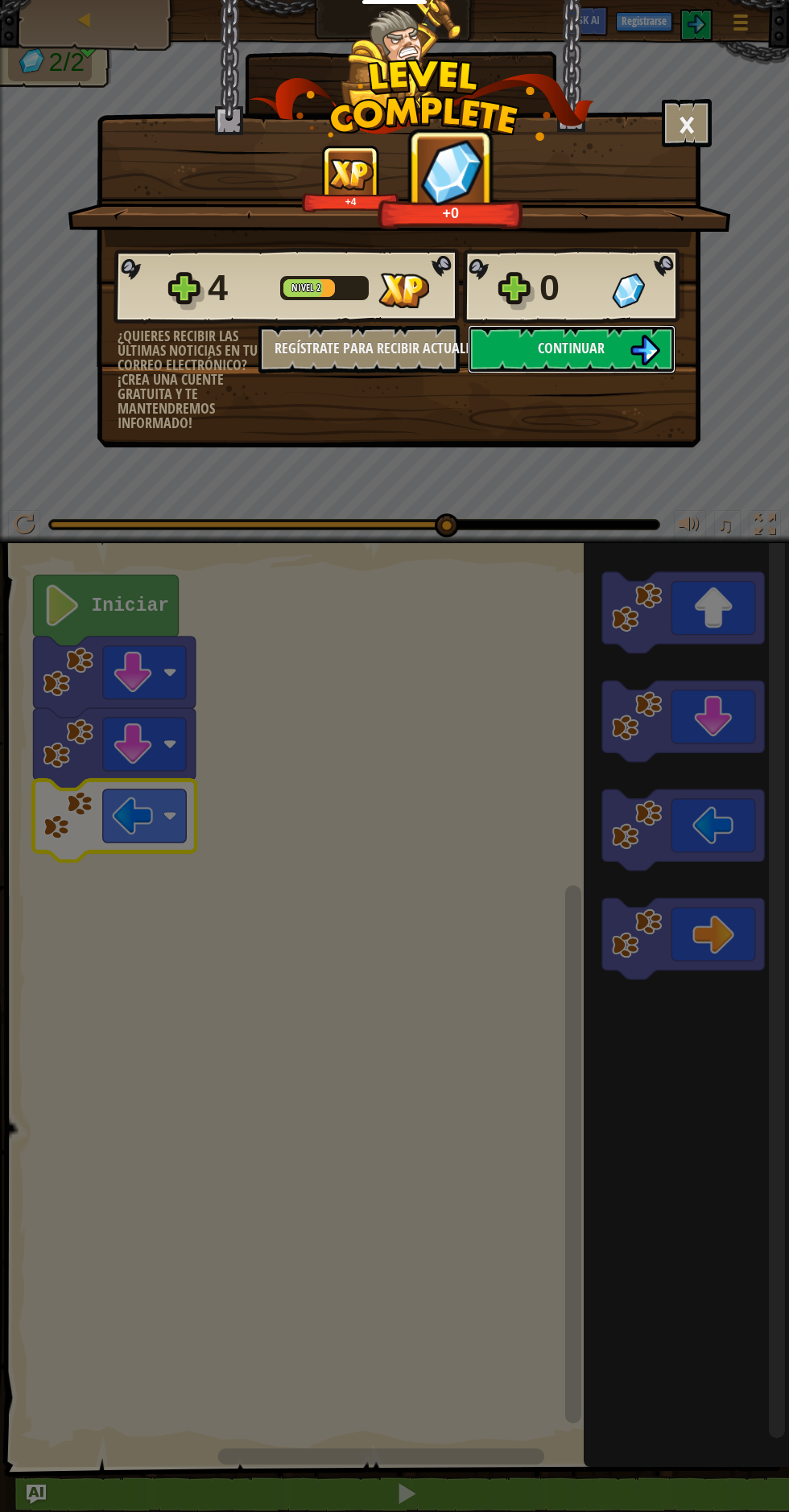
click at [590, 350] on span "Continuar" at bounding box center [571, 348] width 66 height 20
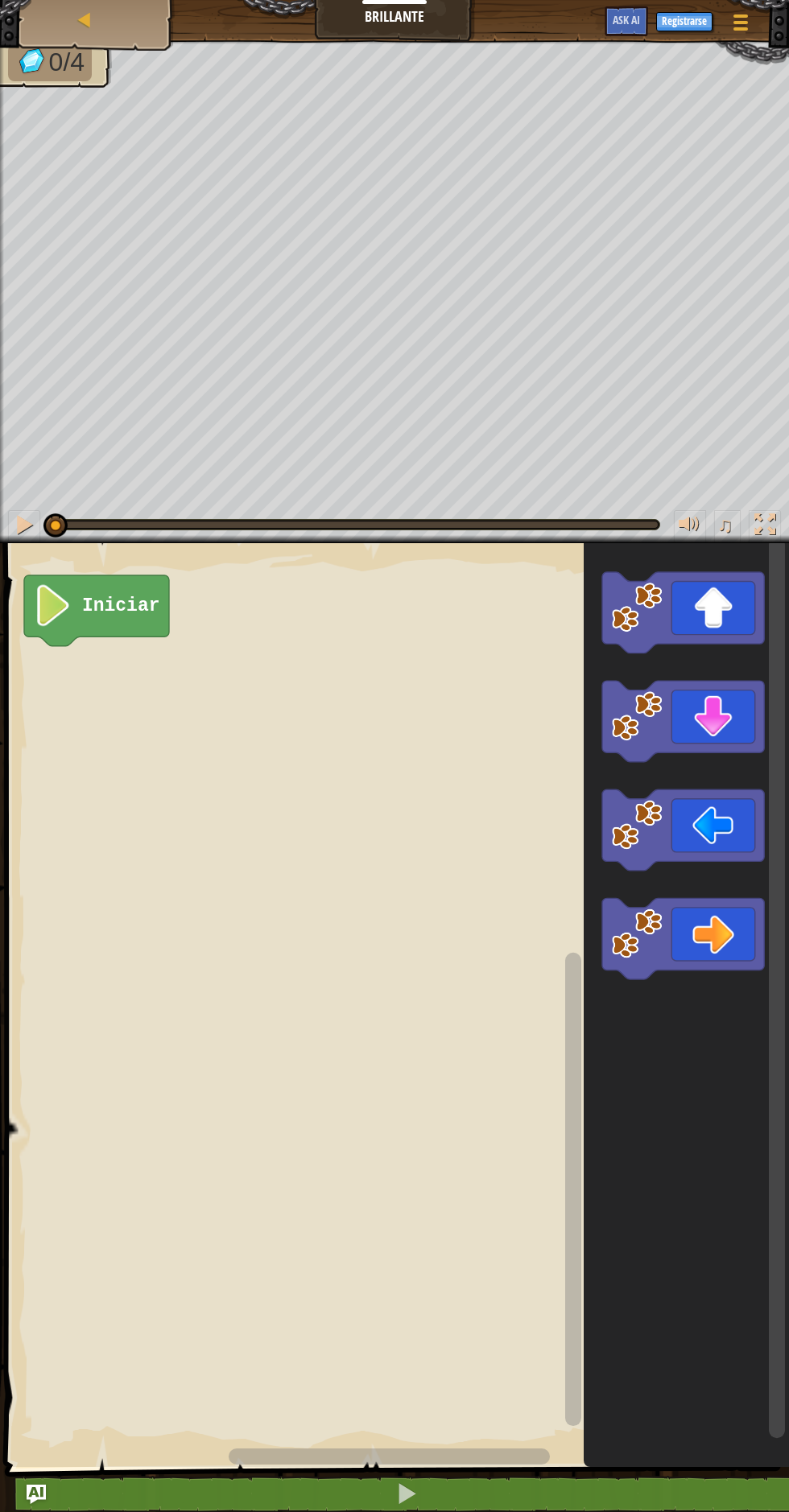
click at [642, 834] on image "Espacio de trabajo de Blockly" at bounding box center [637, 825] width 51 height 51
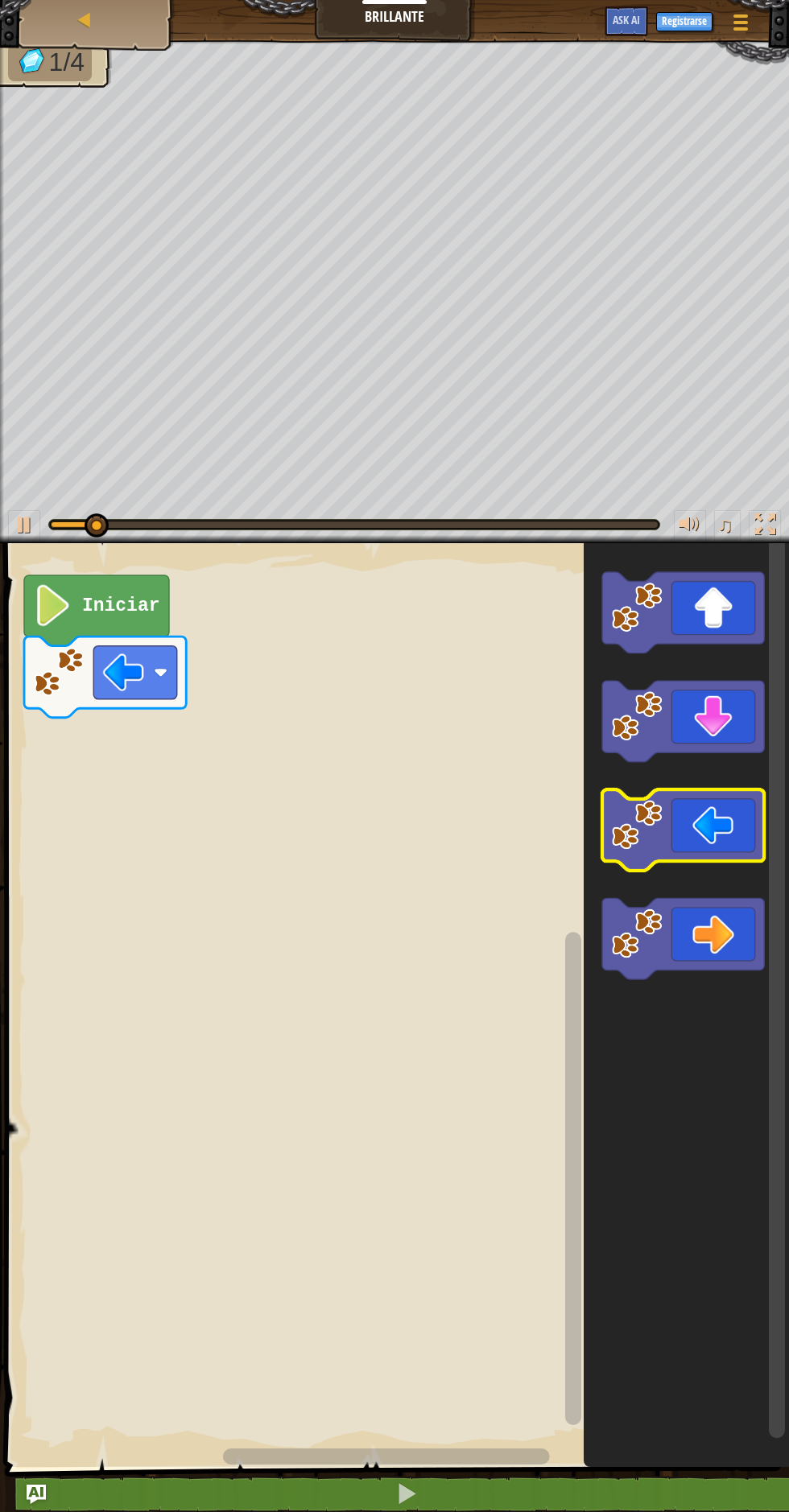
click at [672, 824] on icon "Espacio de trabajo de Blockly" at bounding box center [682, 830] width 162 height 81
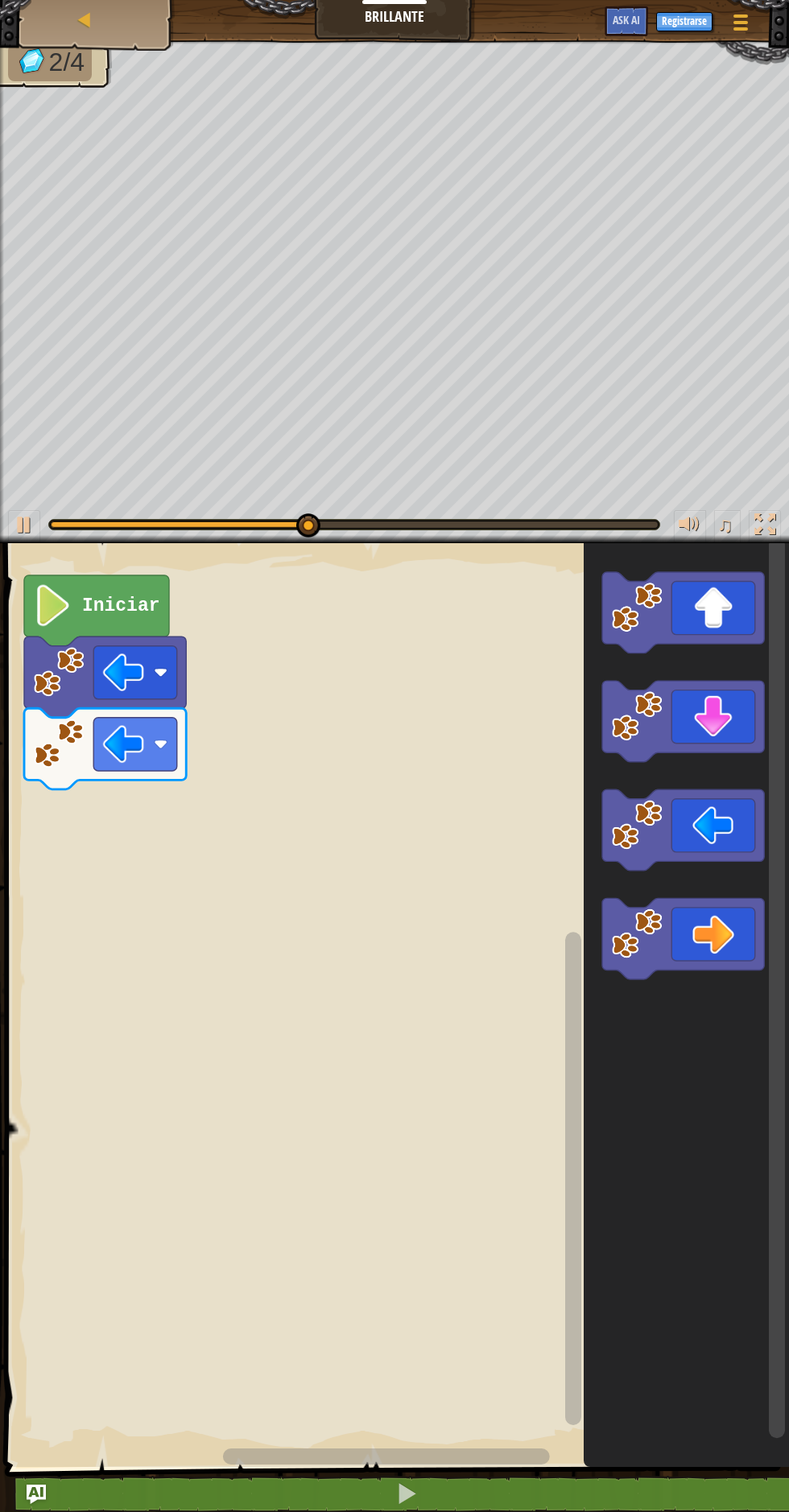
click at [656, 705] on image "Espacio de trabajo de Blockly" at bounding box center [637, 715] width 51 height 51
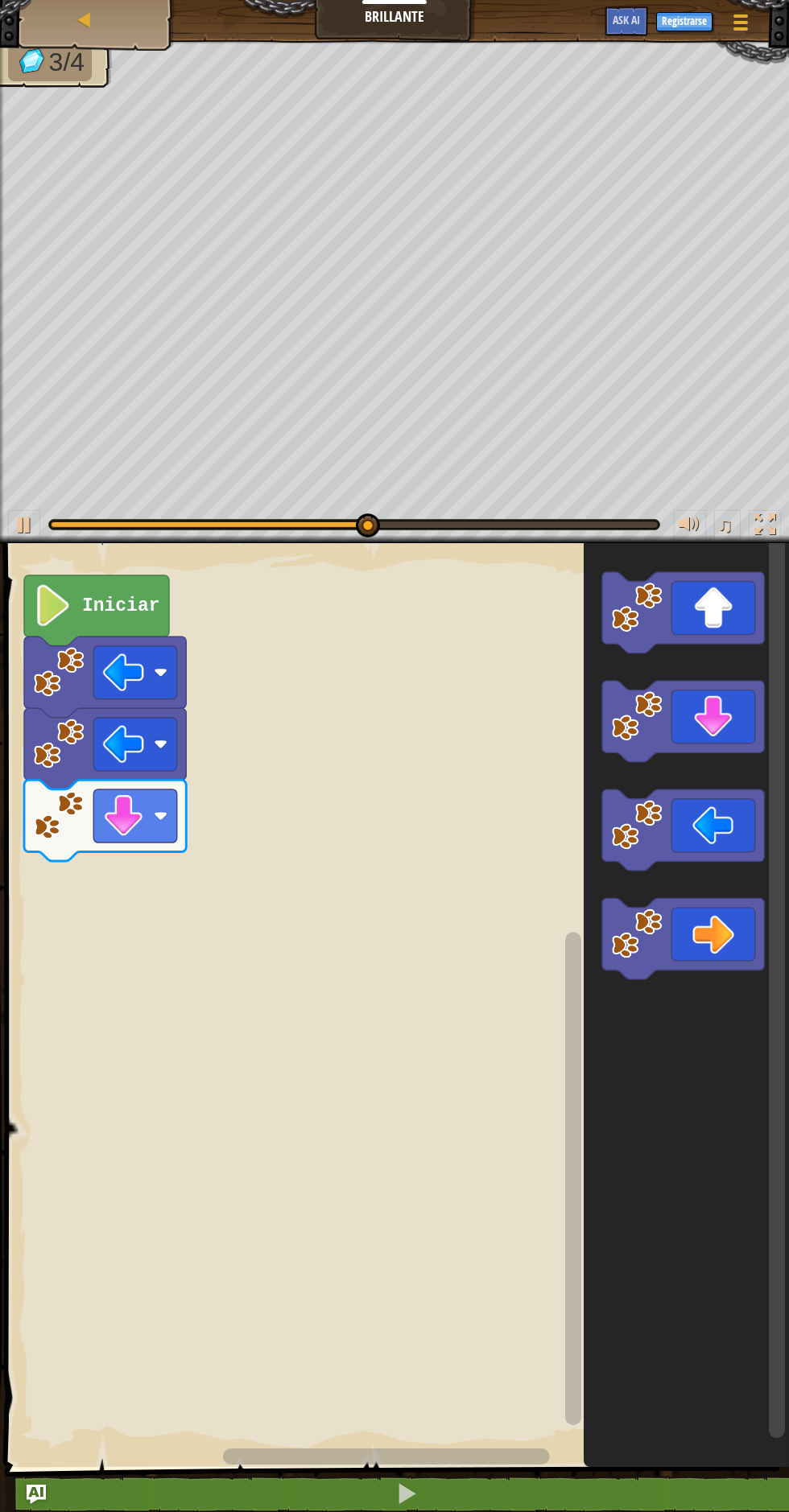
click at [696, 944] on icon "Espacio de trabajo de Blockly" at bounding box center [682, 938] width 162 height 81
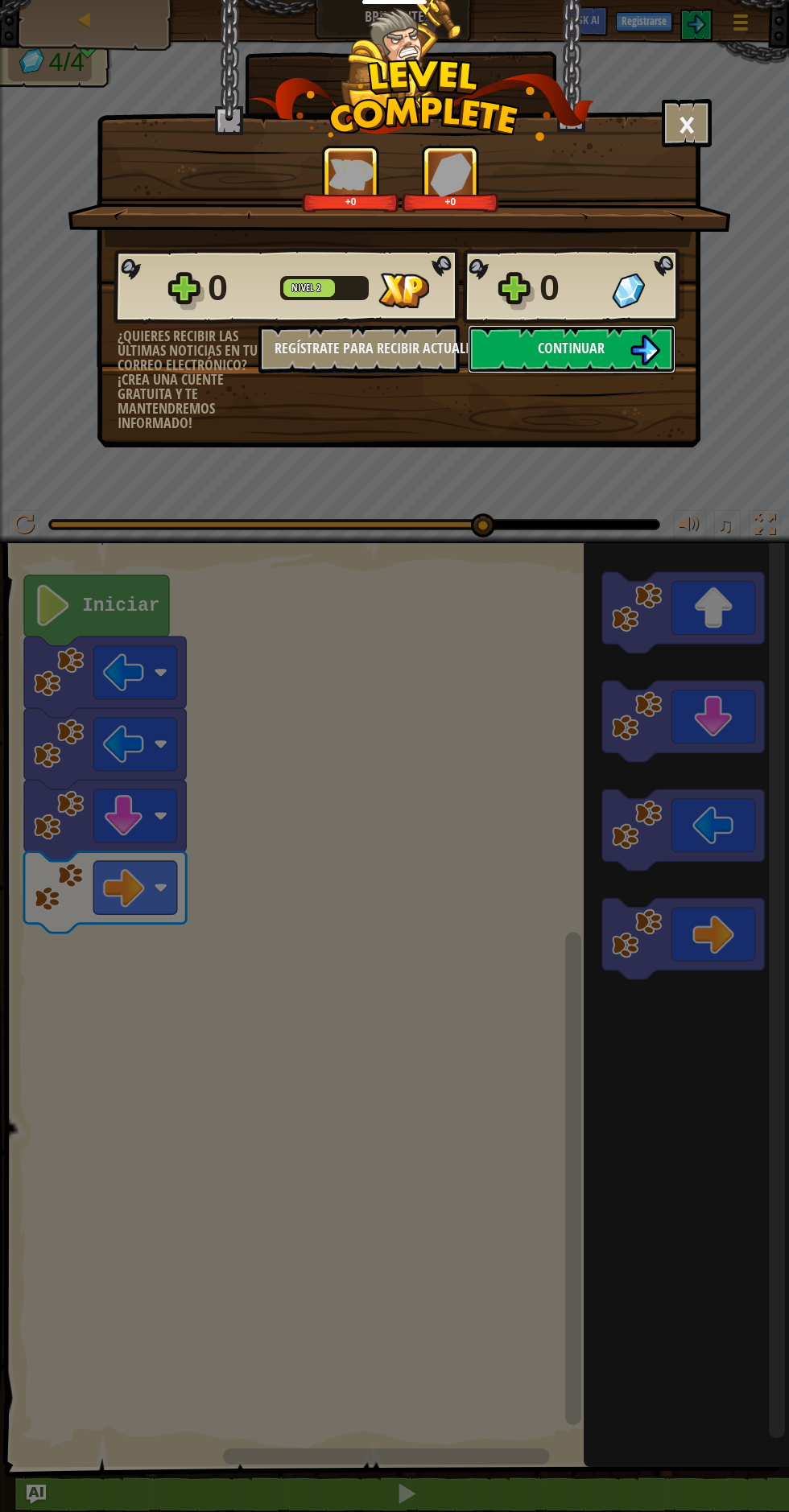
click at [587, 364] on button "Continuar" at bounding box center [571, 349] width 208 height 48
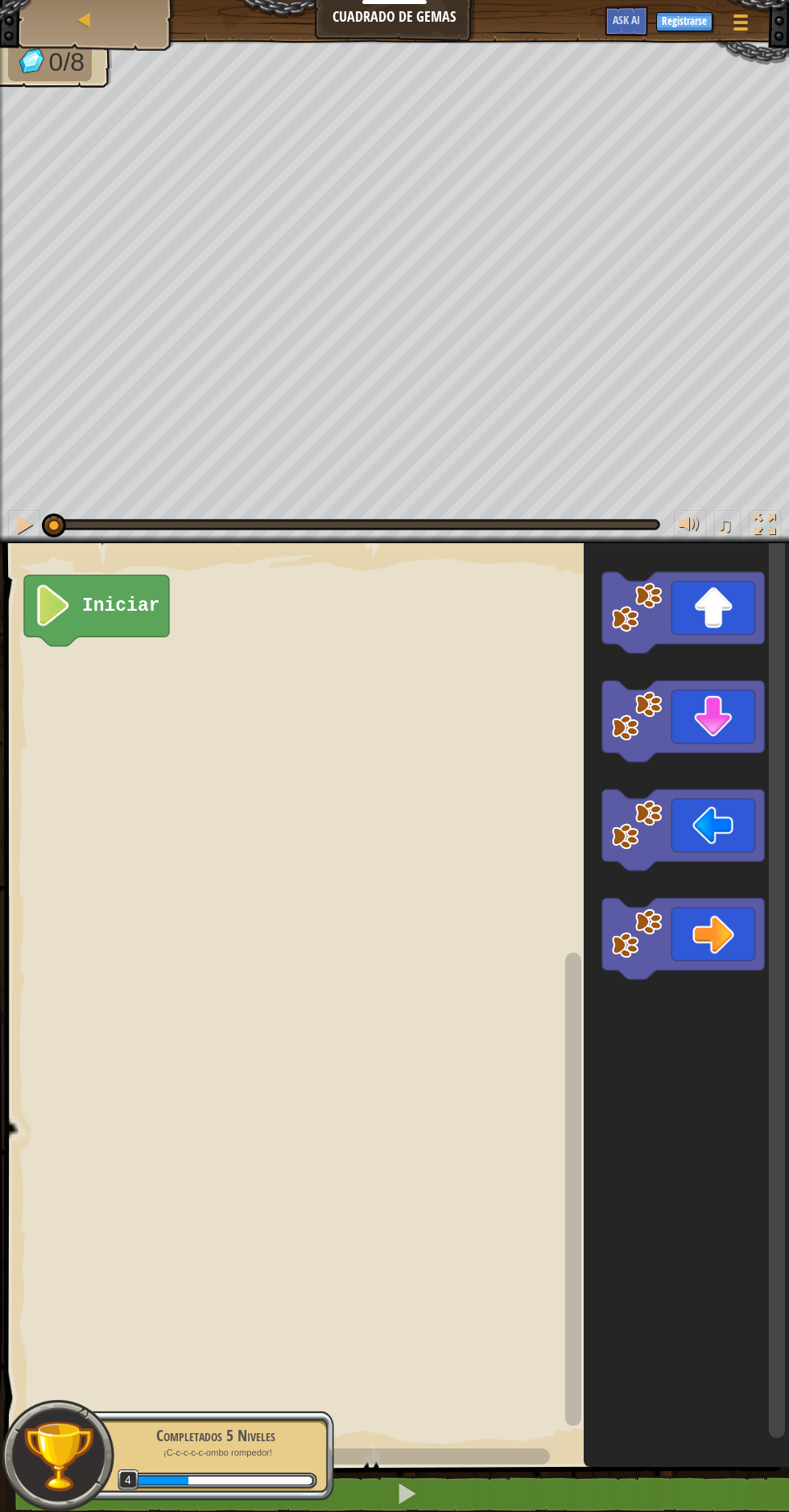
click at [681, 937] on icon "Espacio de trabajo de Blockly" at bounding box center [682, 938] width 162 height 81
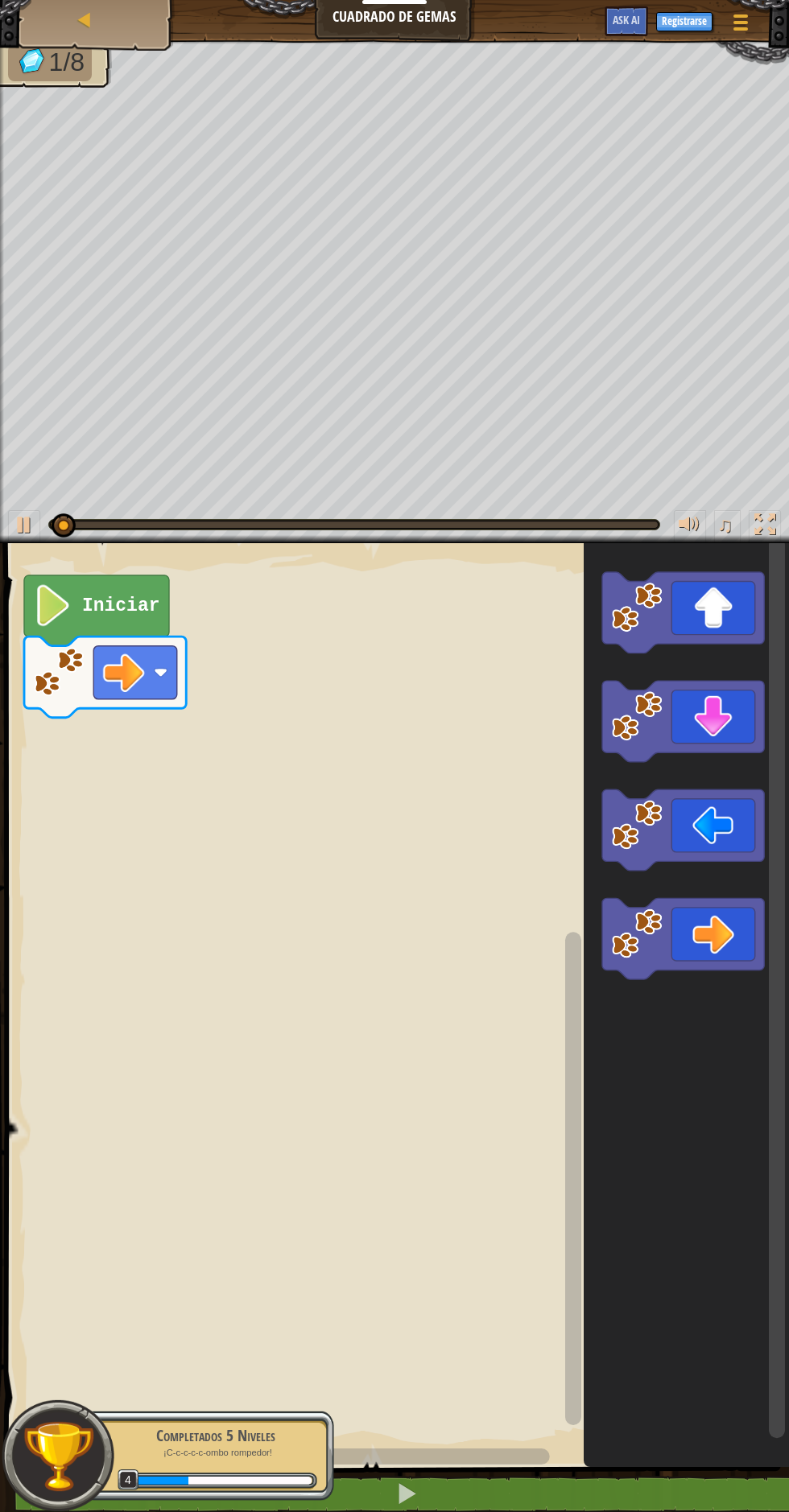
click at [706, 617] on icon "Espacio de trabajo de Blockly" at bounding box center [682, 612] width 162 height 81
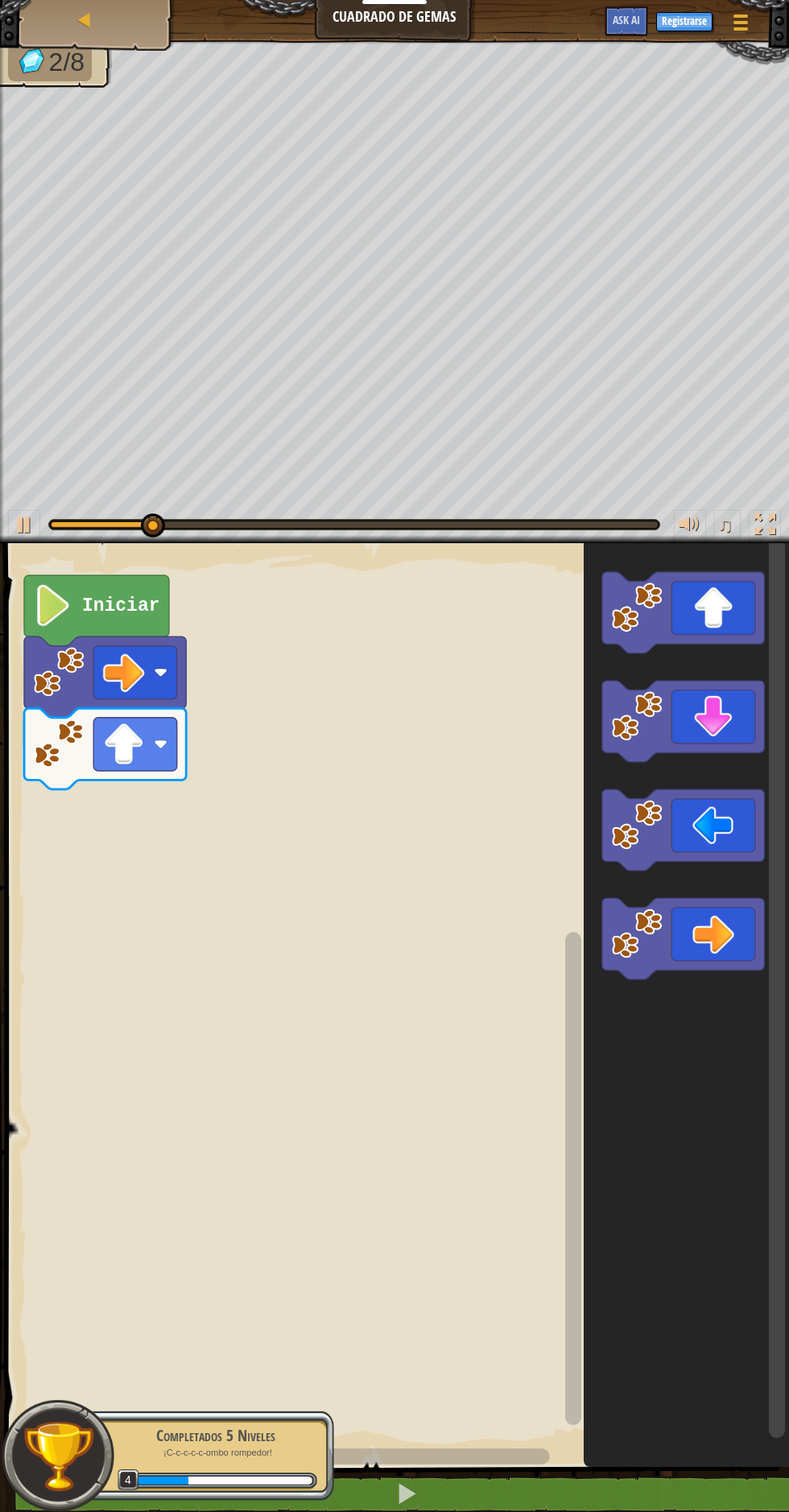
click at [696, 851] on icon "Espacio de trabajo de Blockly" at bounding box center [682, 830] width 162 height 81
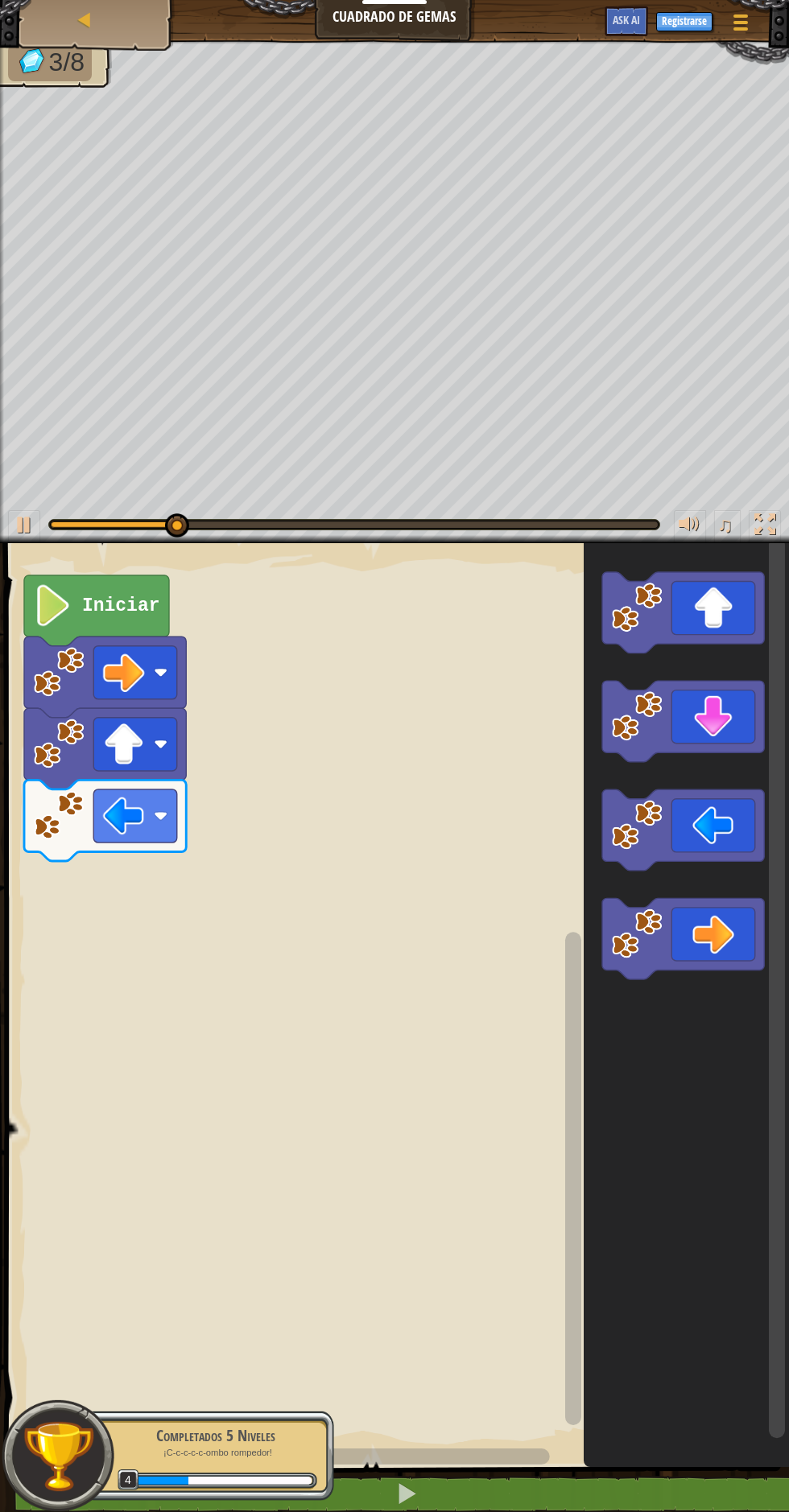
click at [699, 842] on icon "Espacio de trabajo de Blockly" at bounding box center [682, 830] width 162 height 81
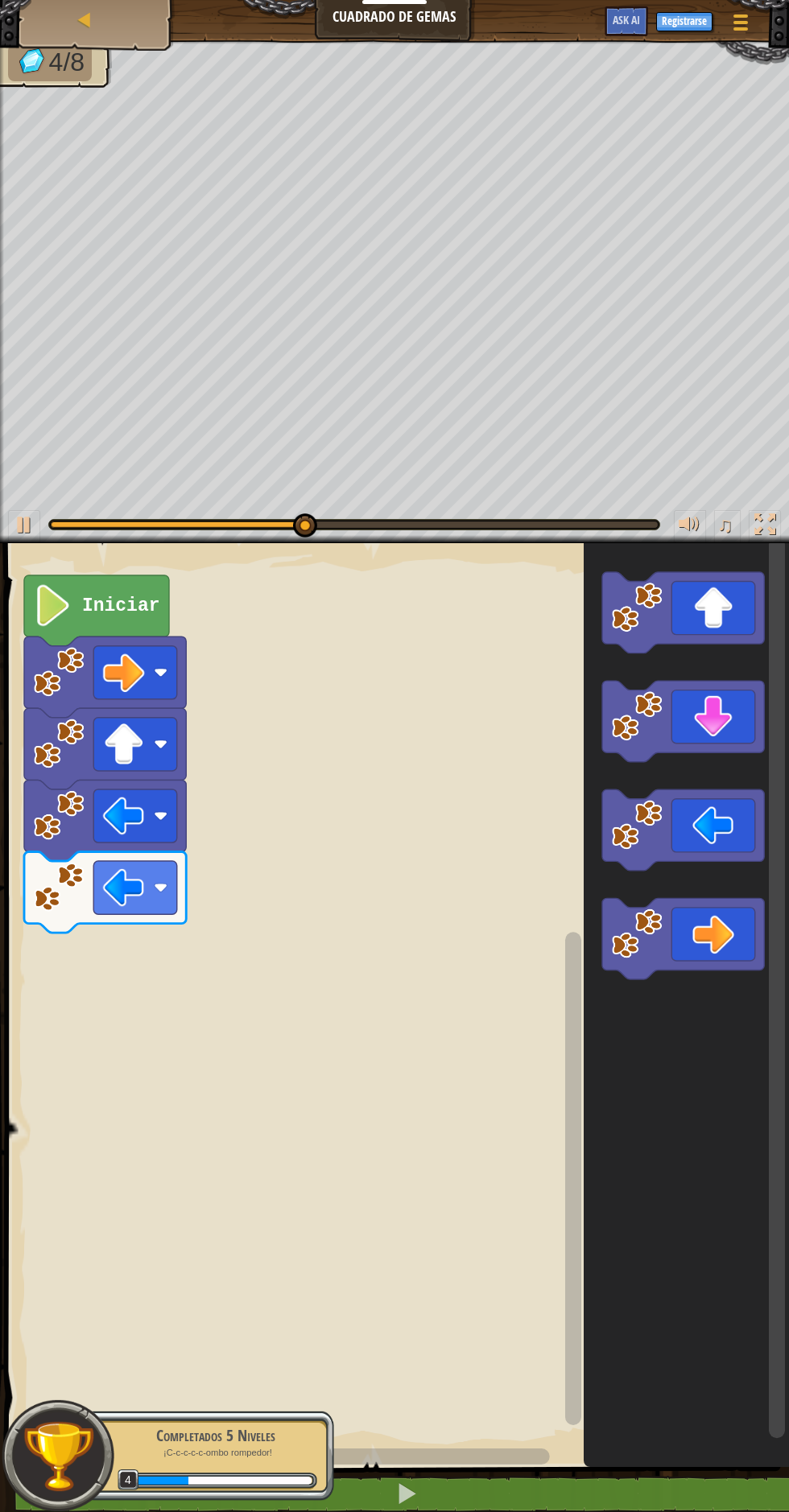
click at [727, 735] on icon "Espacio de trabajo de Blockly" at bounding box center [682, 721] width 162 height 81
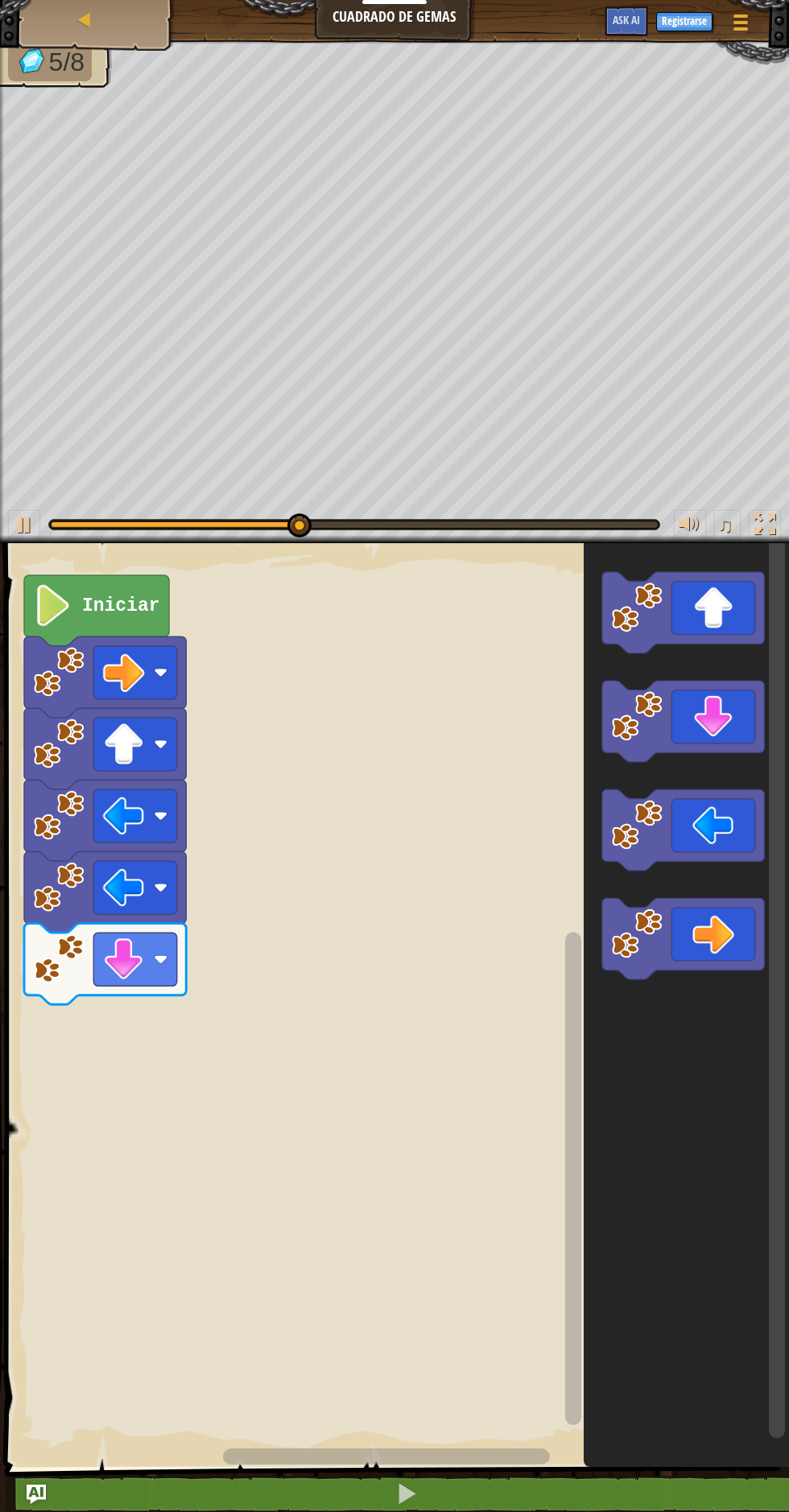
click at [712, 739] on icon "Espacio de trabajo de Blockly" at bounding box center [682, 721] width 162 height 81
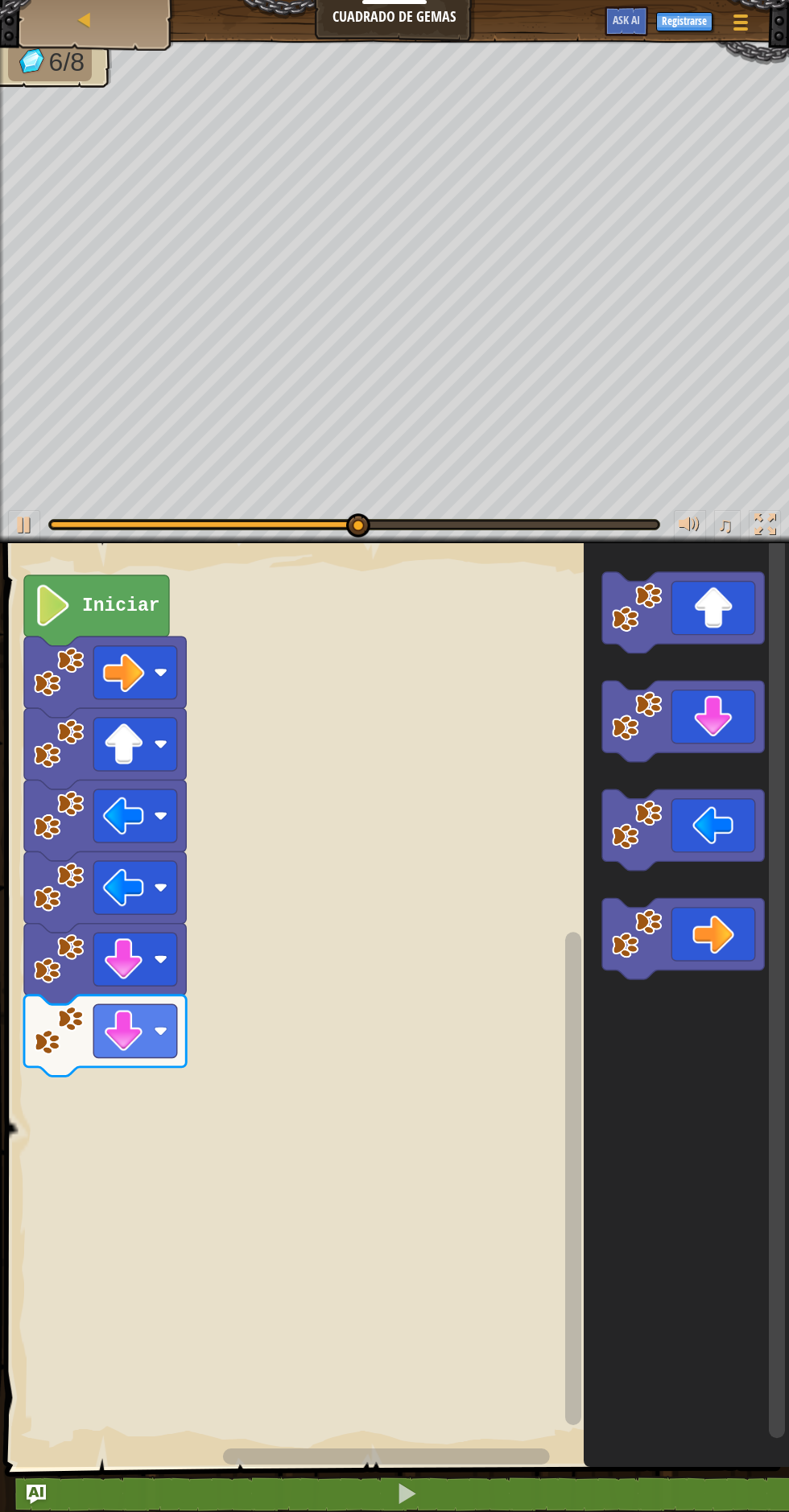
click at [735, 942] on icon "Espacio de trabajo de Blockly" at bounding box center [682, 938] width 162 height 81
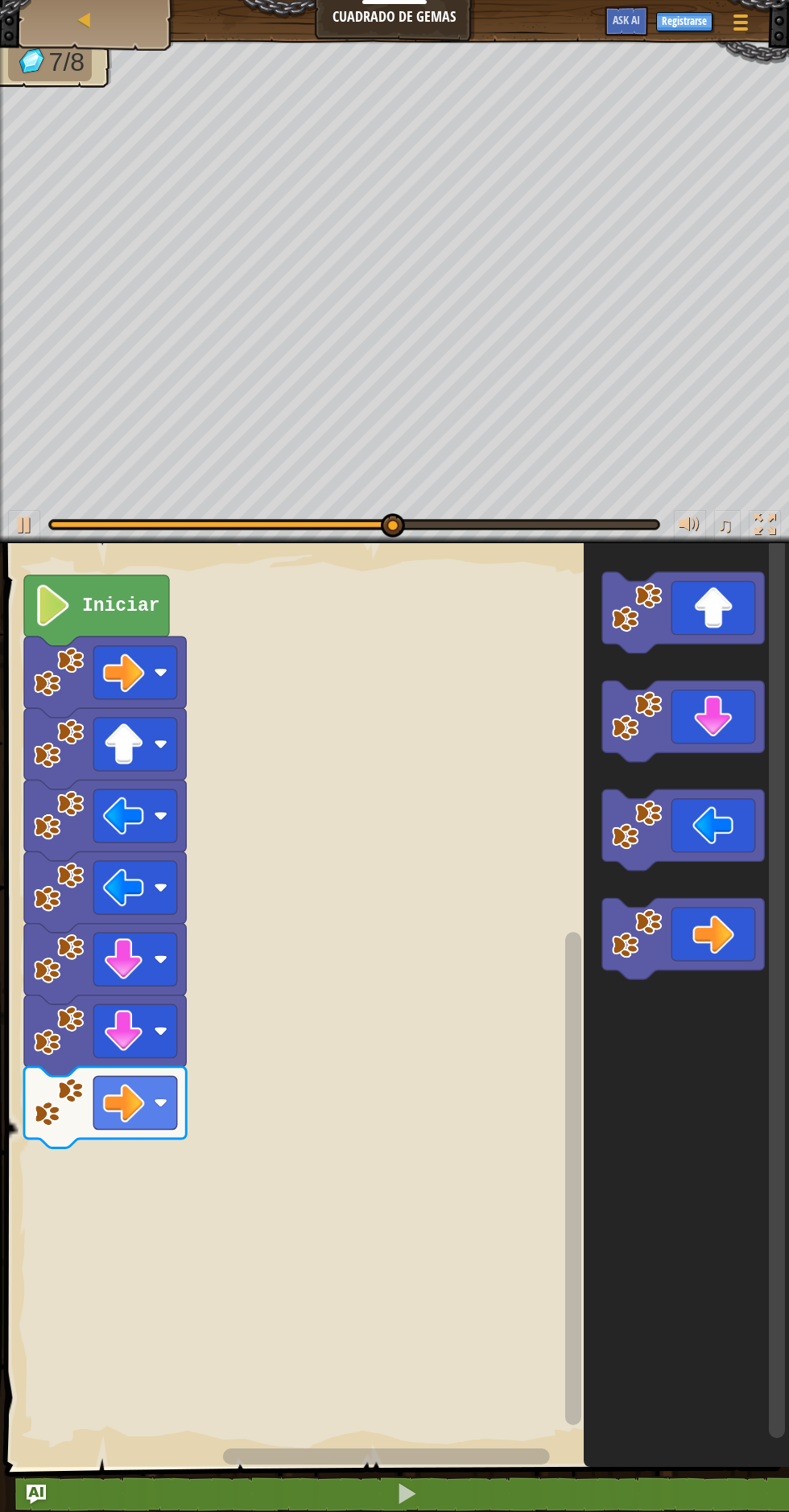
click at [735, 941] on icon "Espacio de trabajo de Blockly" at bounding box center [682, 938] width 162 height 81
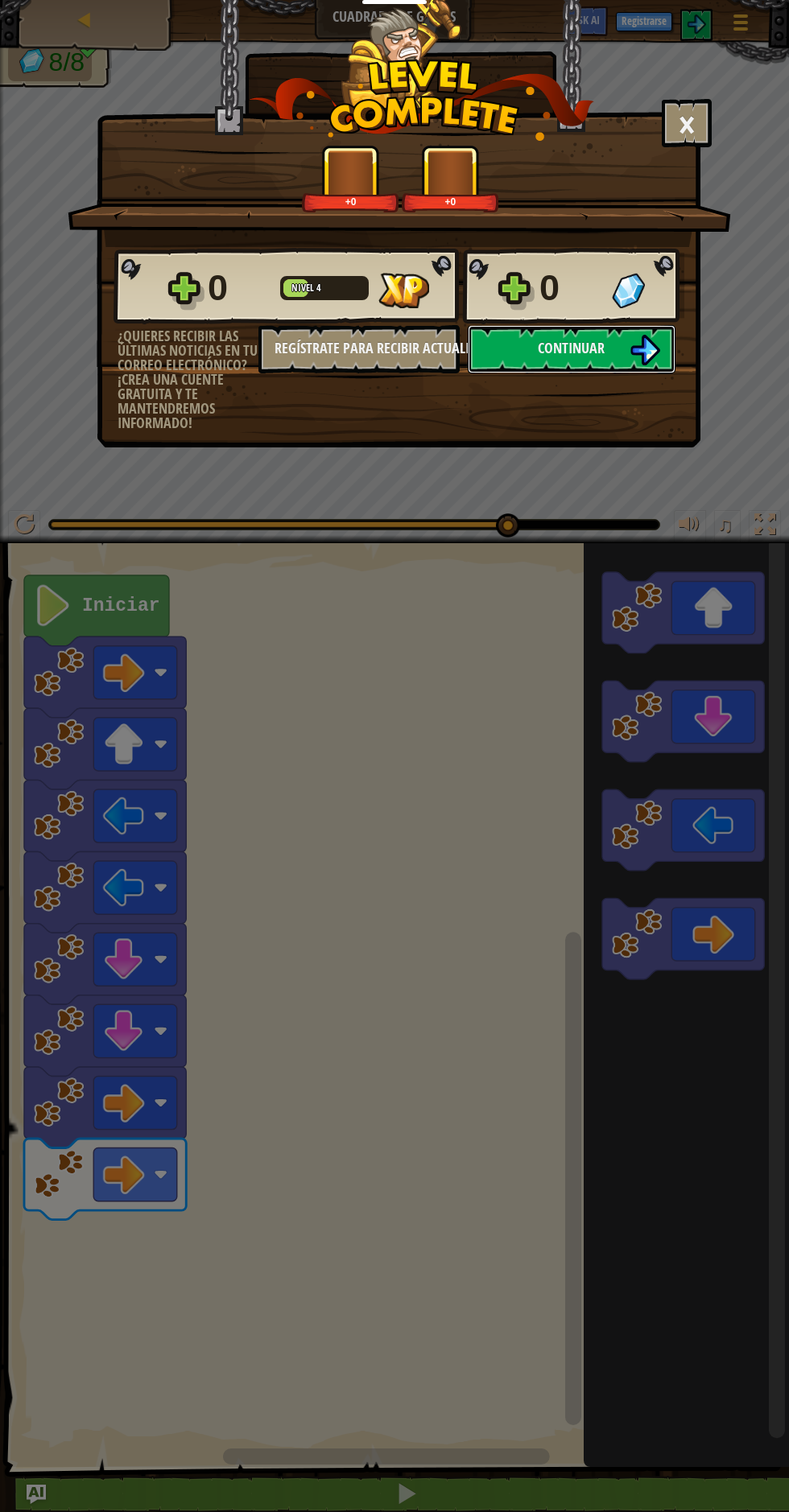
click at [584, 344] on span "Continuar" at bounding box center [571, 348] width 66 height 20
